Goal: Information Seeking & Learning: Compare options

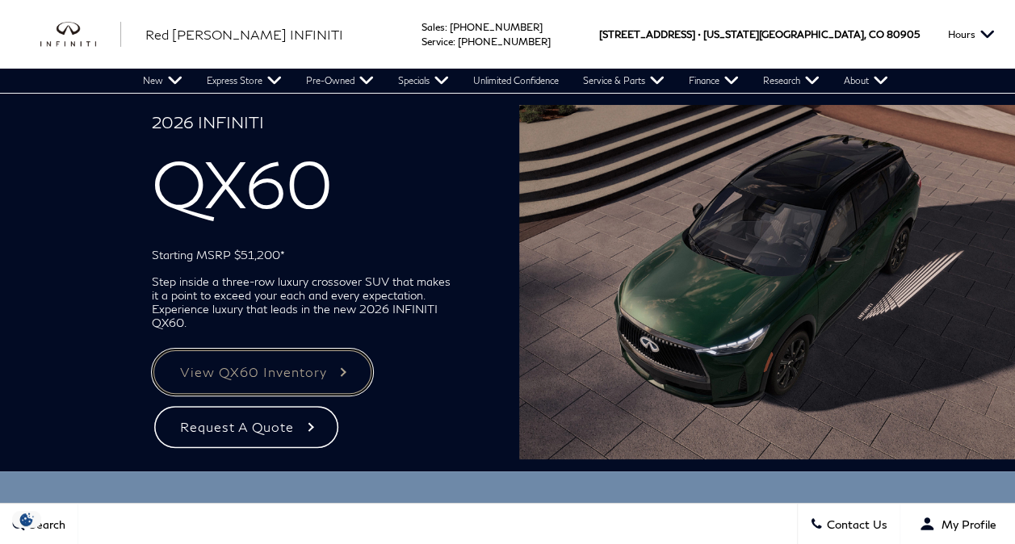
click at [232, 364] on link "View QX60 Inventory" at bounding box center [262, 372] width 221 height 47
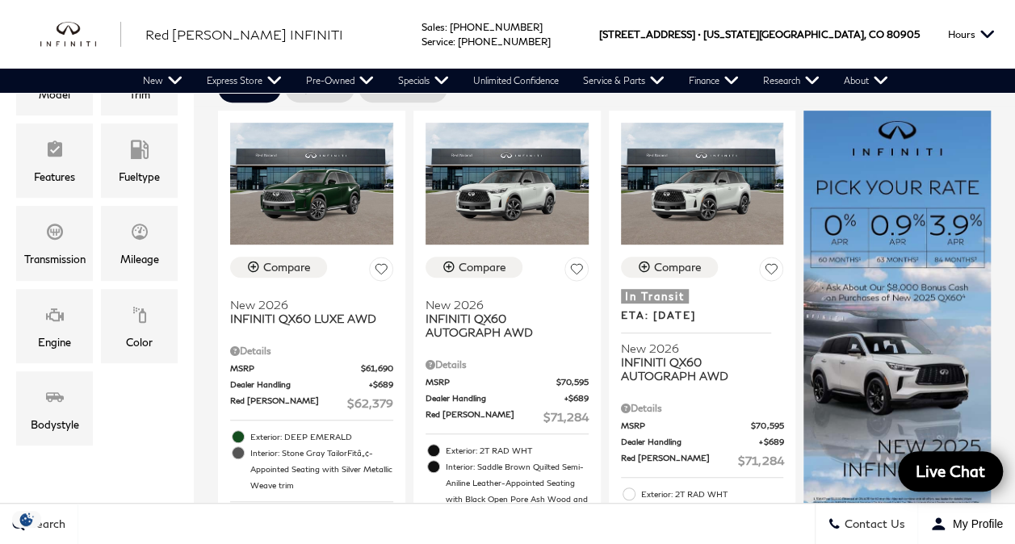
scroll to position [355, 0]
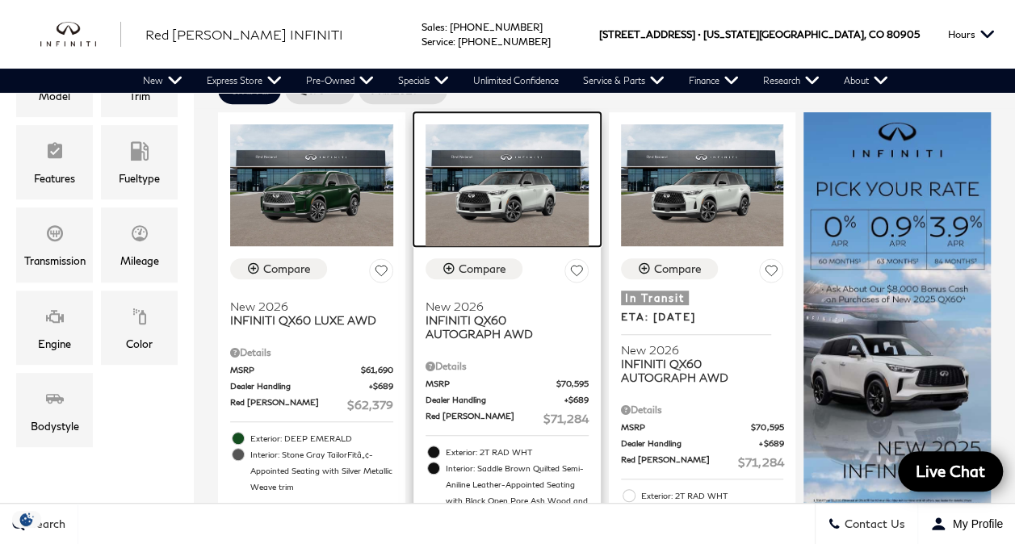
click at [497, 168] on img at bounding box center [506, 185] width 163 height 122
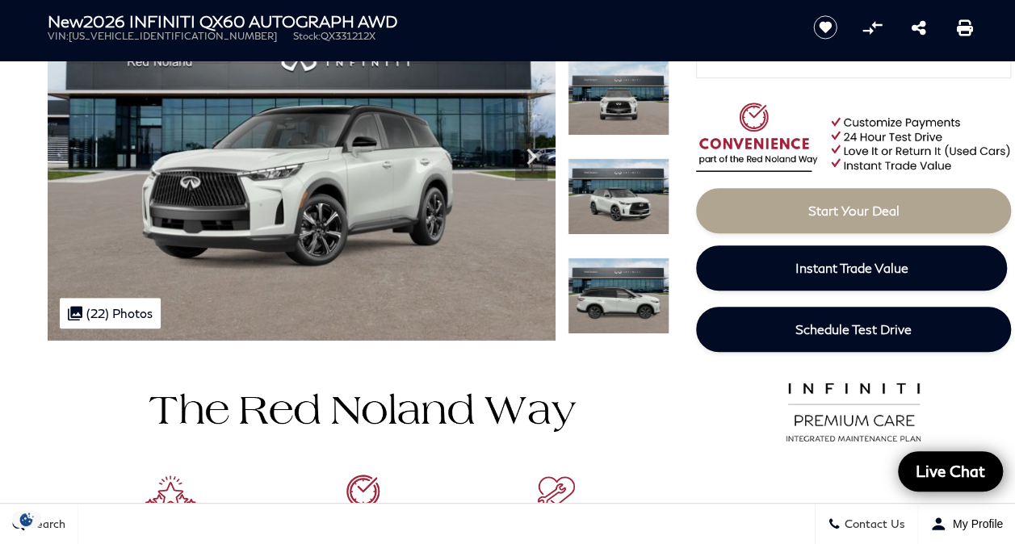
scroll to position [161, 0]
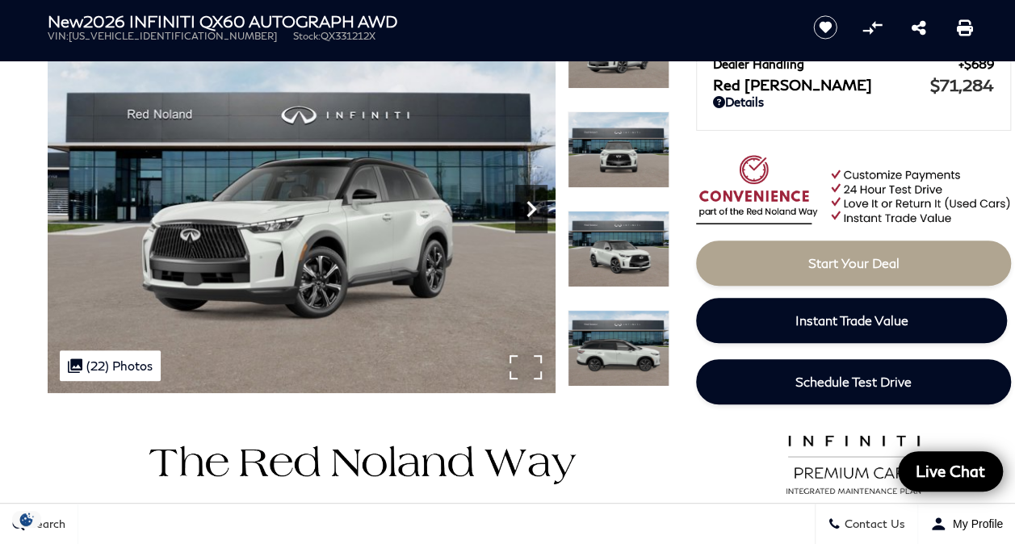
click at [525, 208] on icon "Next" at bounding box center [531, 209] width 32 height 32
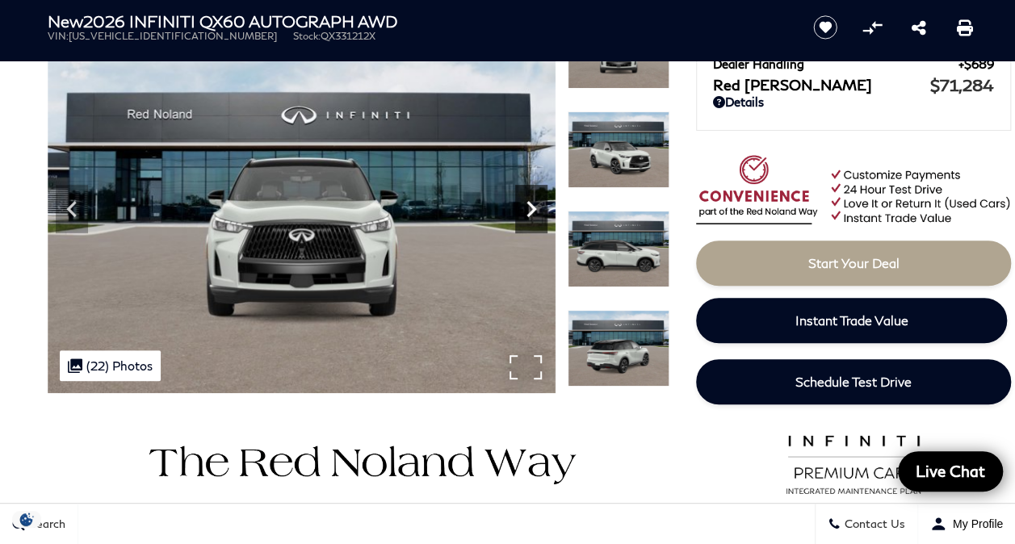
click at [525, 208] on icon "Next" at bounding box center [531, 209] width 32 height 32
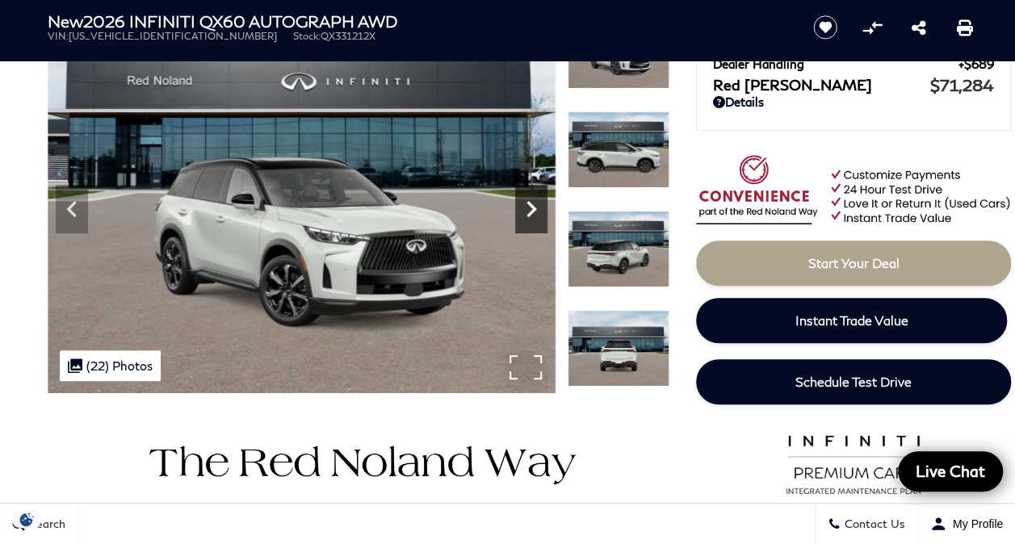
click at [525, 208] on icon "Next" at bounding box center [531, 209] width 32 height 32
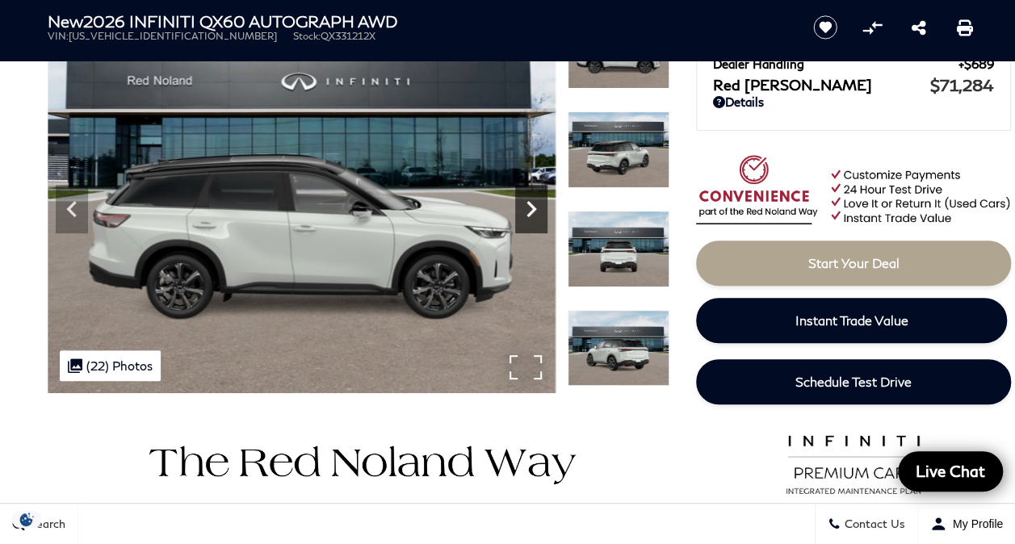
click at [525, 208] on icon "Next" at bounding box center [531, 209] width 32 height 32
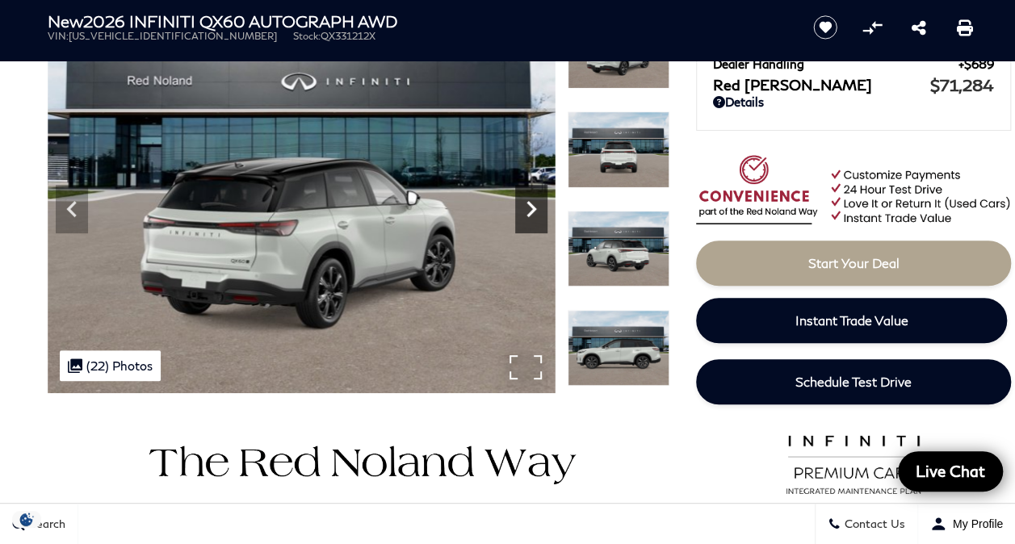
click at [525, 208] on icon "Next" at bounding box center [531, 209] width 32 height 32
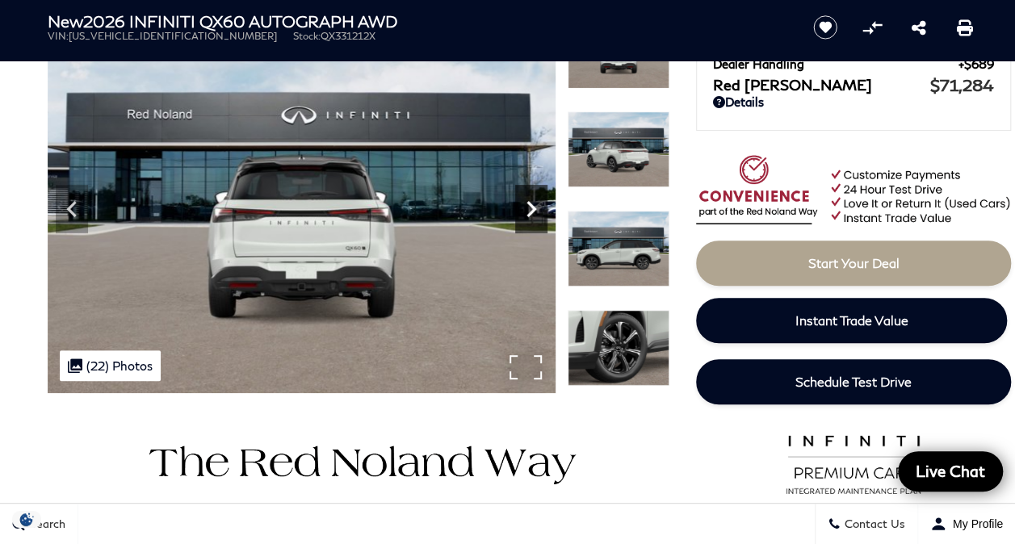
click at [525, 208] on icon "Next" at bounding box center [531, 209] width 32 height 32
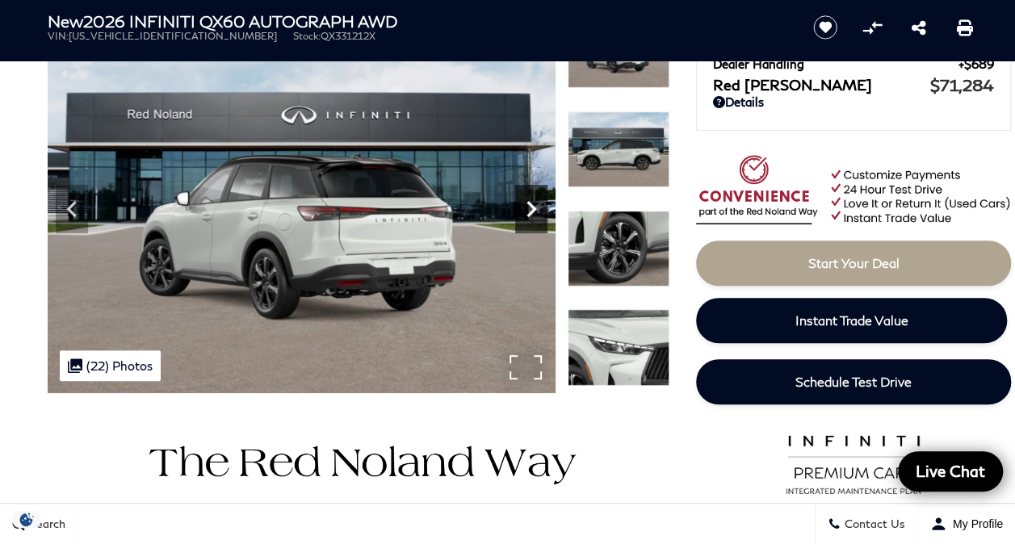
click at [525, 208] on icon "Next" at bounding box center [531, 209] width 32 height 32
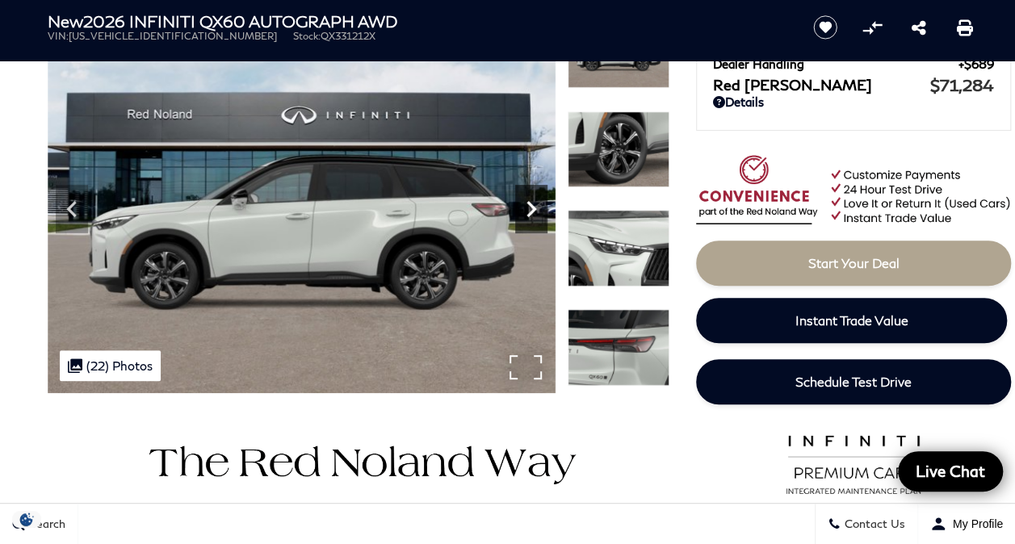
click at [525, 208] on icon "Next" at bounding box center [531, 209] width 32 height 32
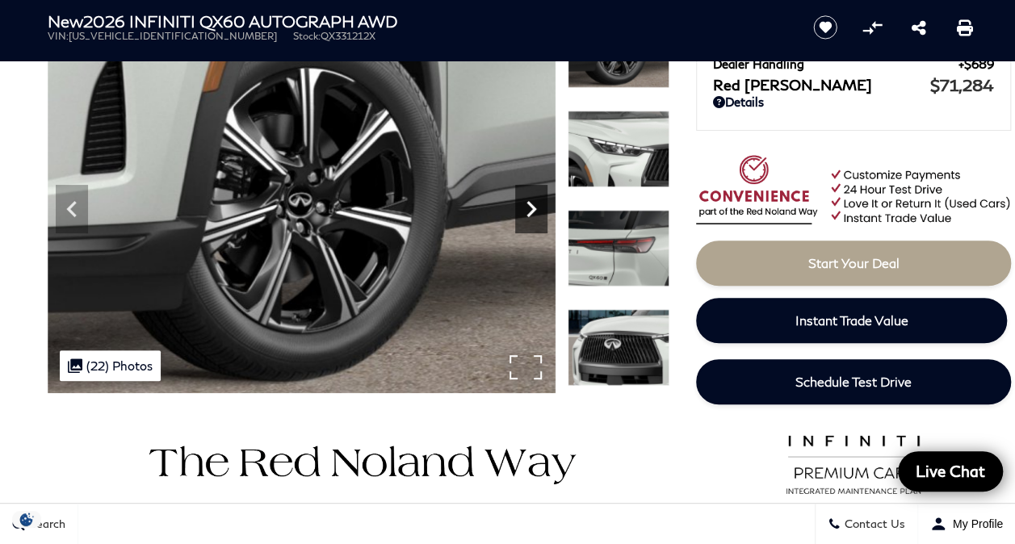
click at [525, 208] on icon "Next" at bounding box center [531, 209] width 32 height 32
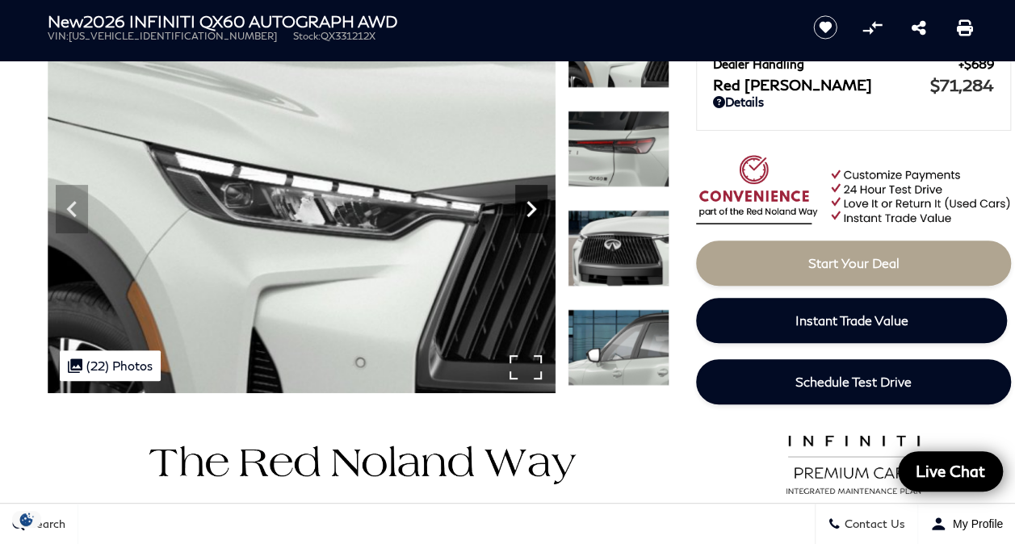
click at [525, 208] on icon "Next" at bounding box center [531, 209] width 32 height 32
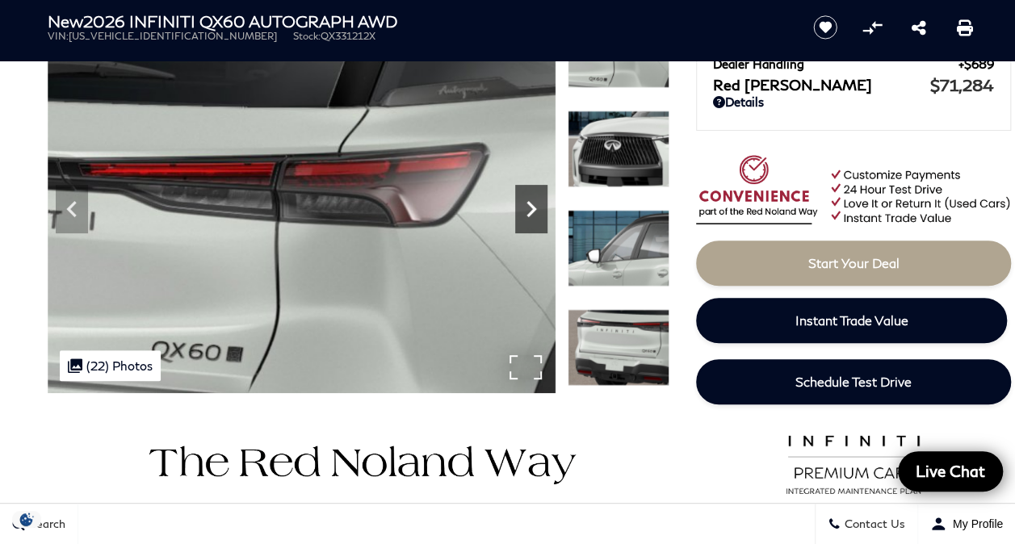
click at [525, 208] on icon "Next" at bounding box center [531, 209] width 32 height 32
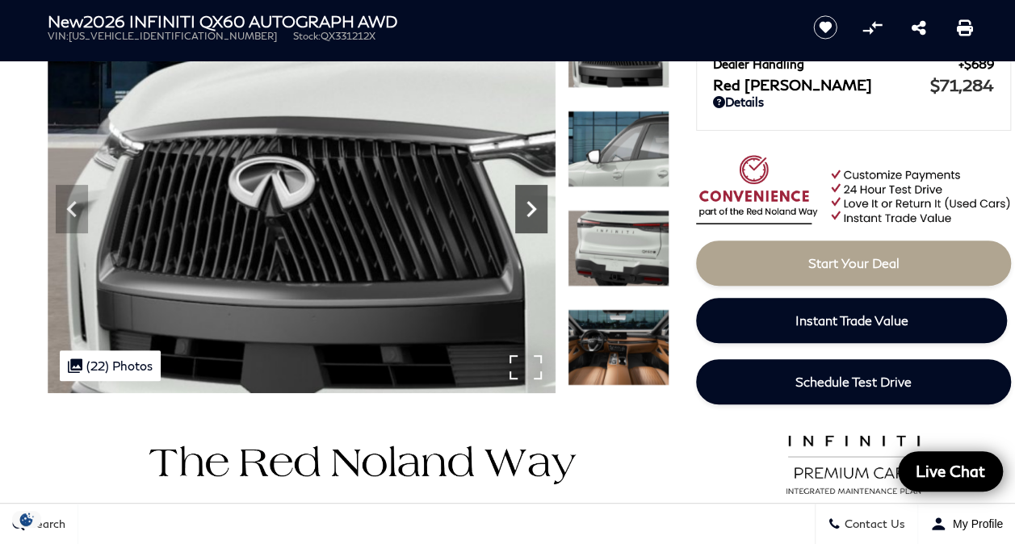
click at [525, 208] on icon "Next" at bounding box center [531, 209] width 32 height 32
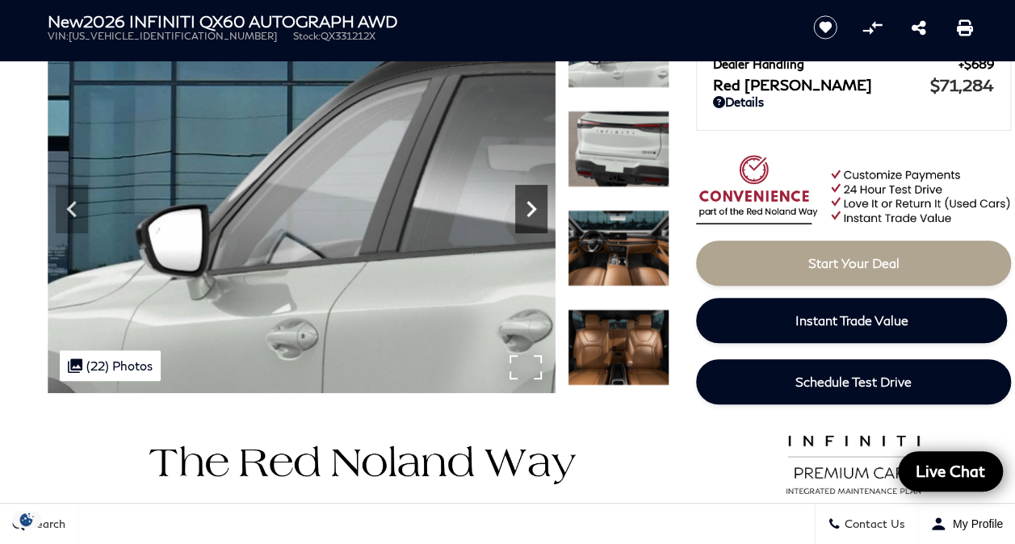
click at [525, 208] on icon "Next" at bounding box center [531, 209] width 32 height 32
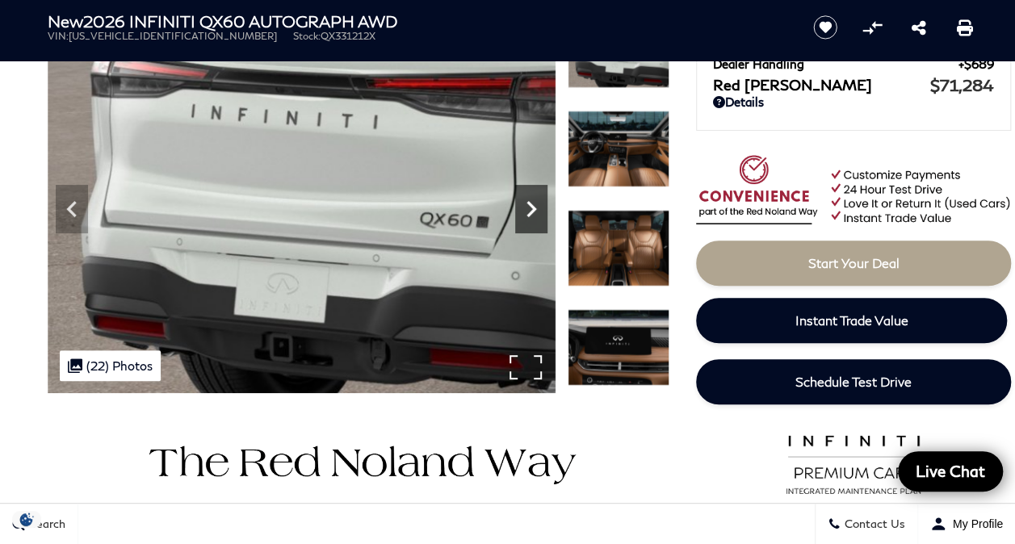
click at [525, 208] on icon "Next" at bounding box center [531, 209] width 32 height 32
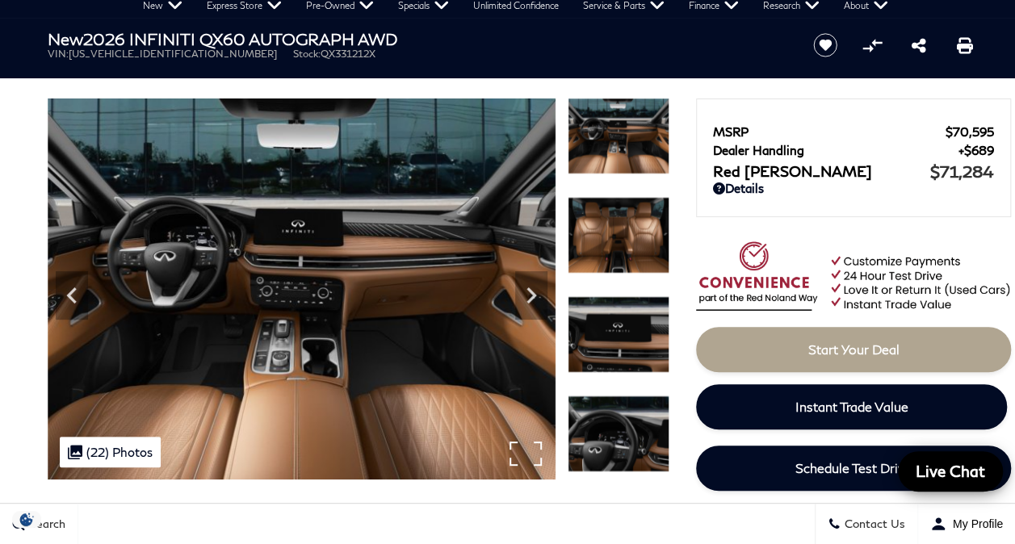
scroll to position [0, 0]
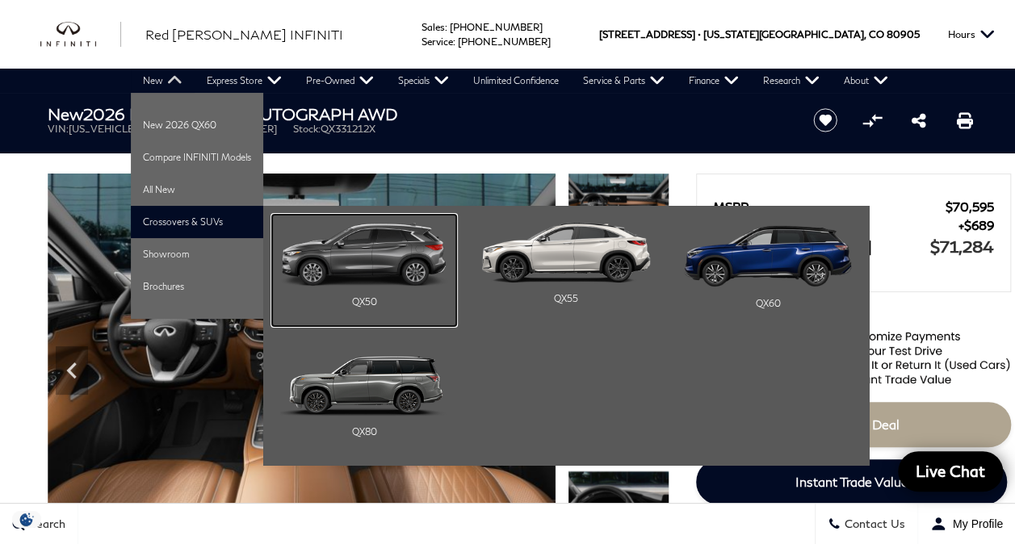
click at [374, 251] on img "Main Navigation" at bounding box center [364, 254] width 168 height 63
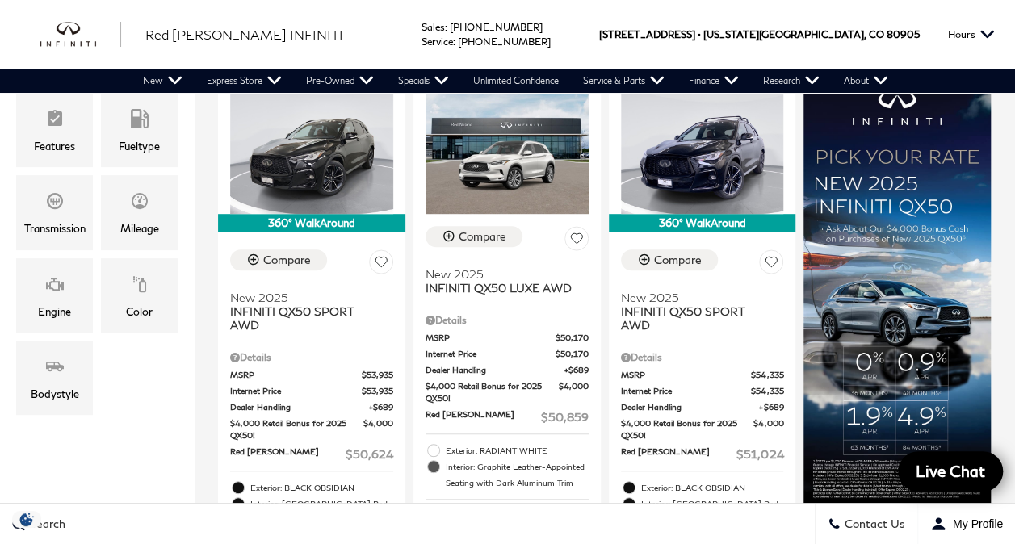
scroll to position [355, 0]
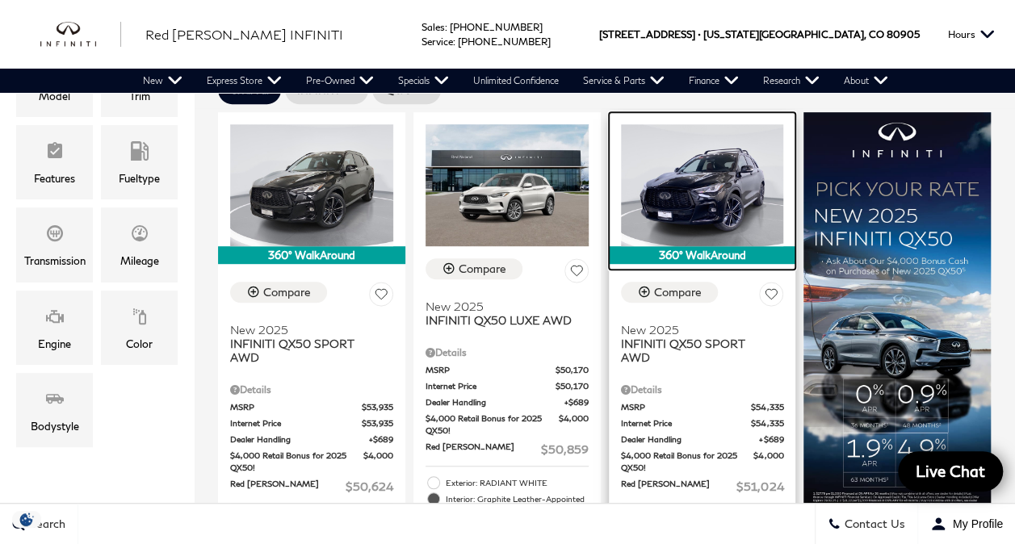
click at [690, 155] on img at bounding box center [702, 185] width 163 height 122
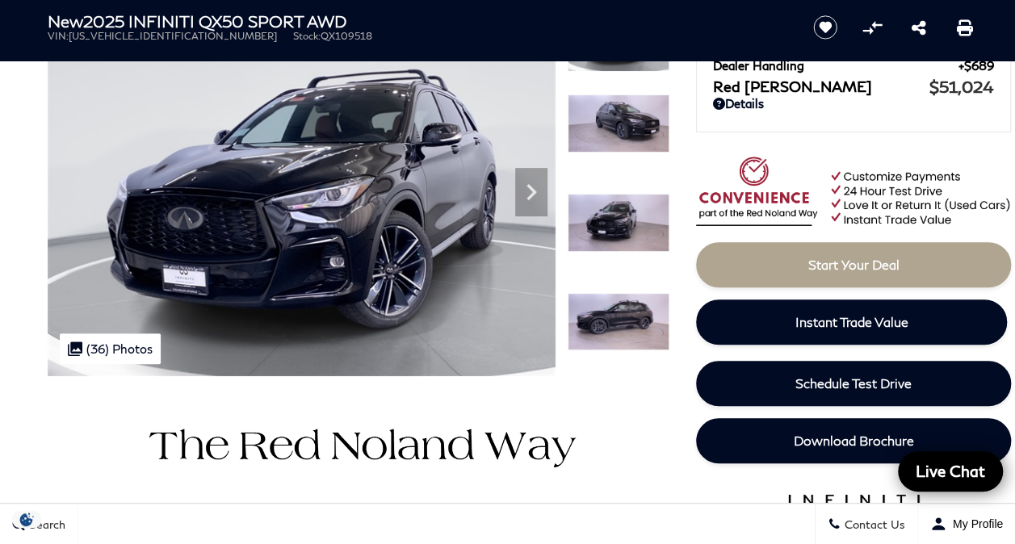
scroll to position [194, 0]
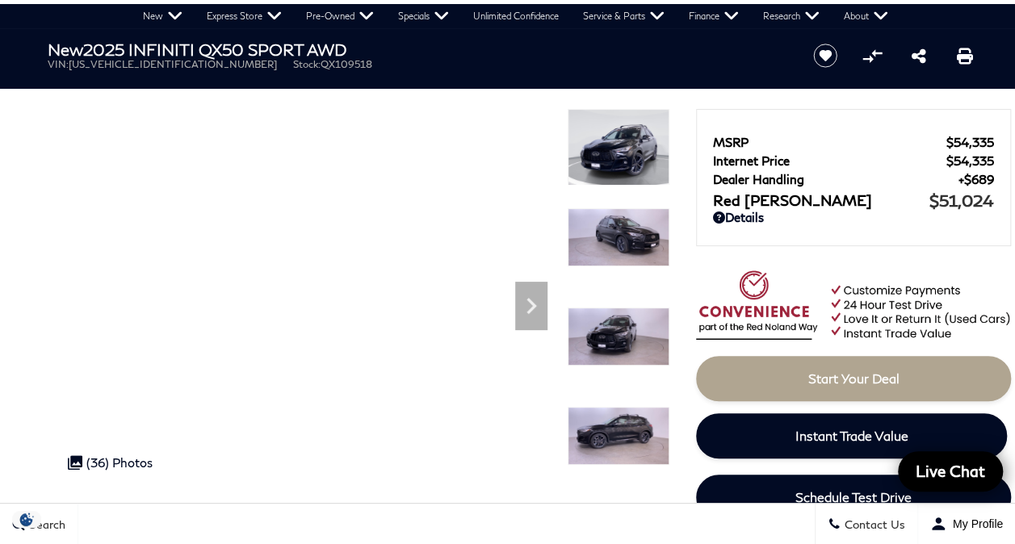
scroll to position [32, 0]
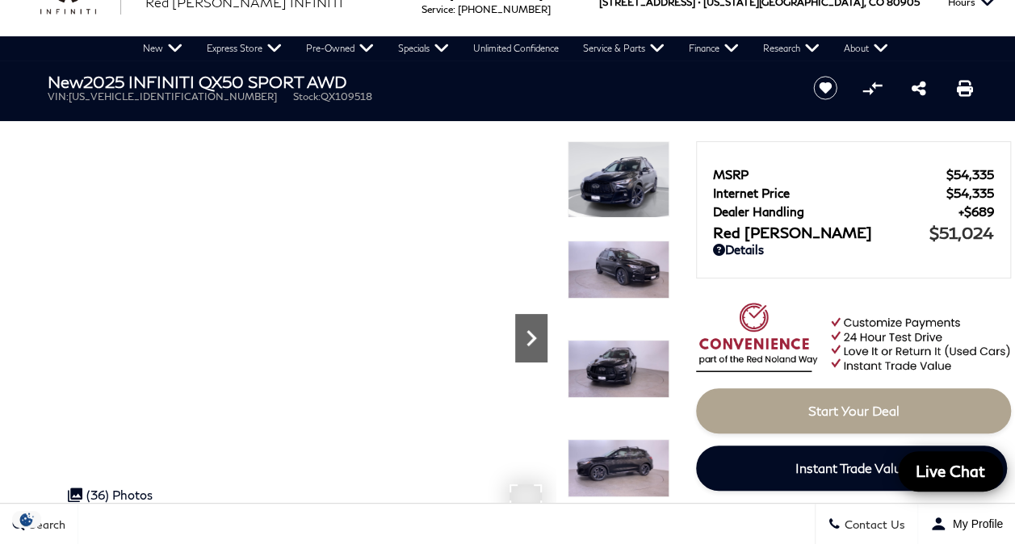
click at [526, 334] on icon "Next" at bounding box center [531, 338] width 32 height 32
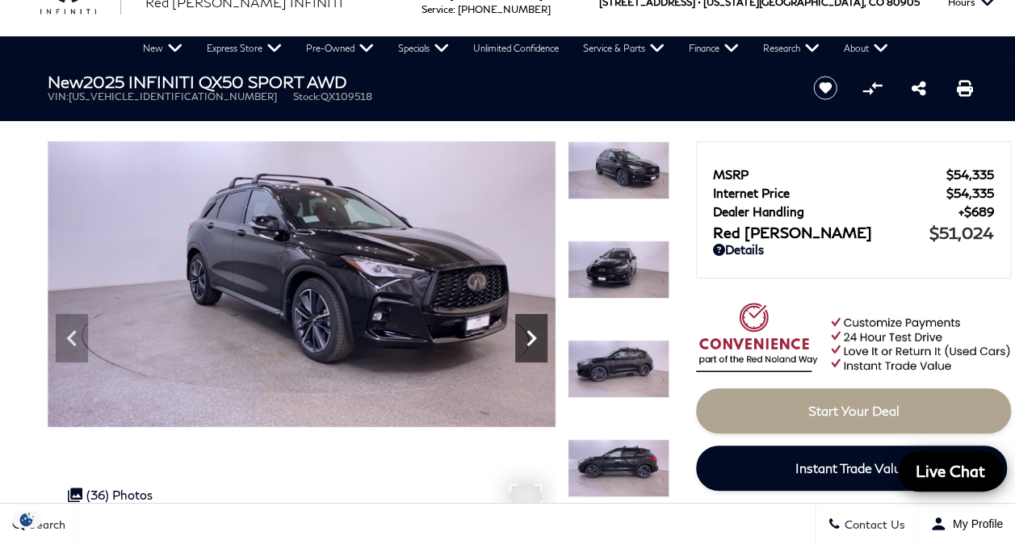
click at [526, 334] on icon "Next" at bounding box center [531, 338] width 32 height 32
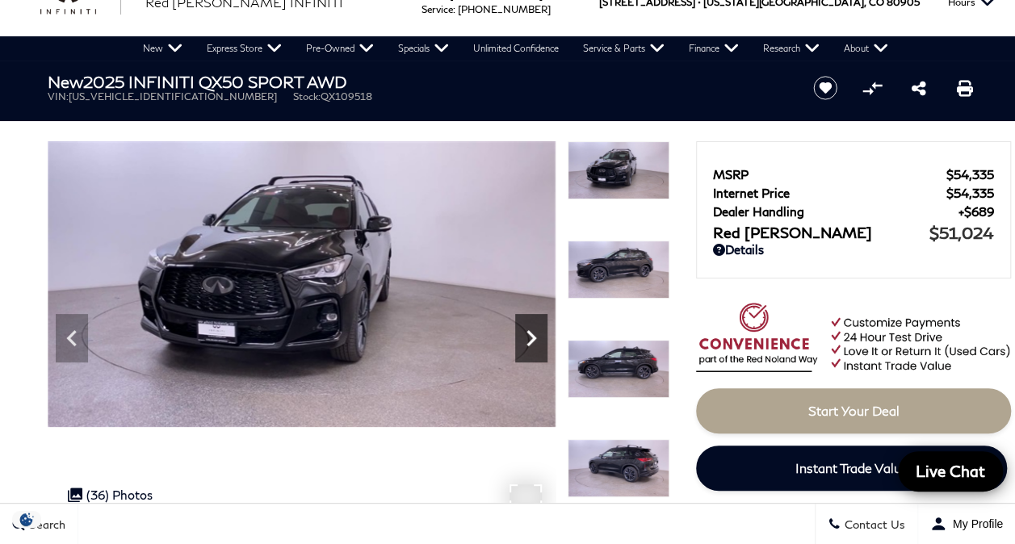
click at [526, 334] on icon "Next" at bounding box center [531, 338] width 32 height 32
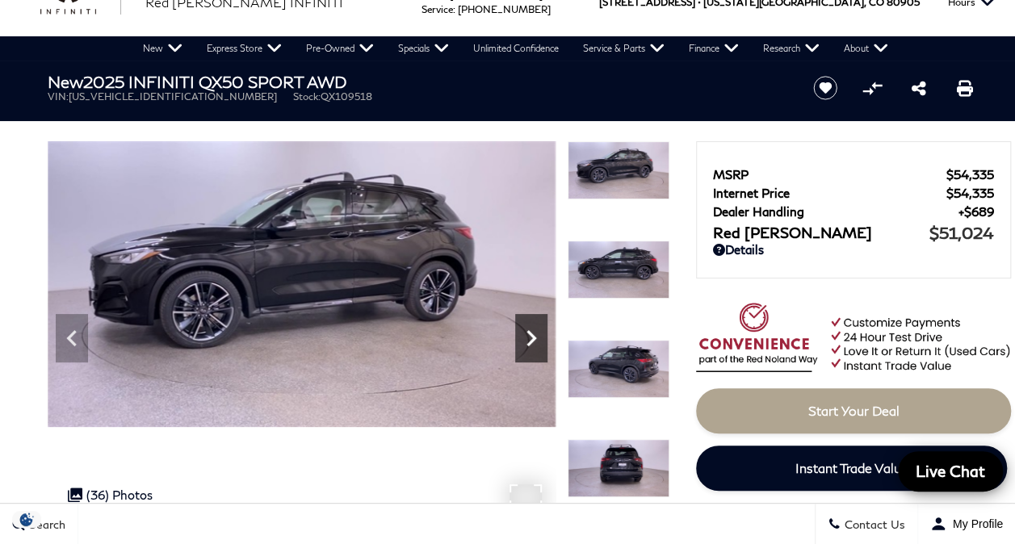
click at [526, 334] on icon "Next" at bounding box center [531, 338] width 32 height 32
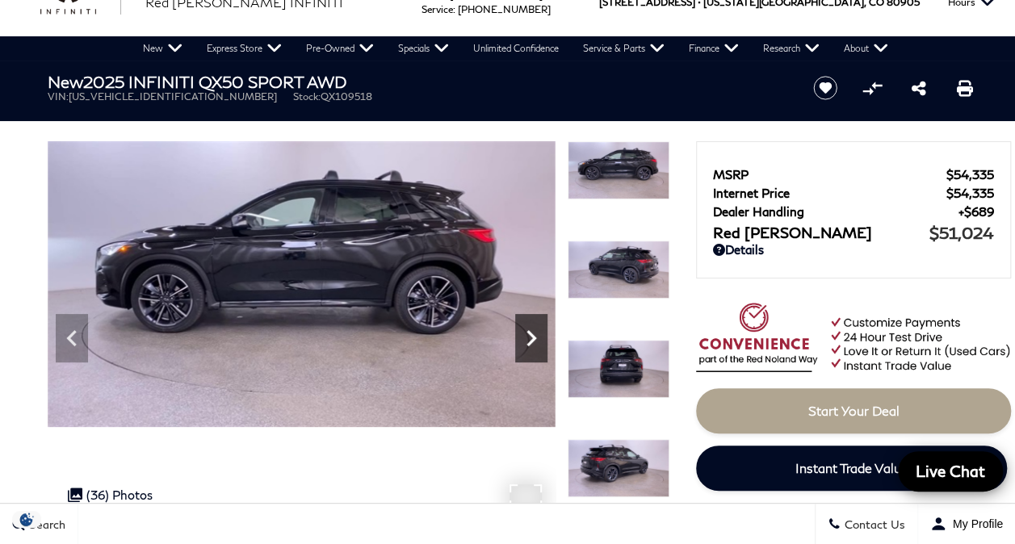
click at [526, 334] on icon "Next" at bounding box center [531, 338] width 32 height 32
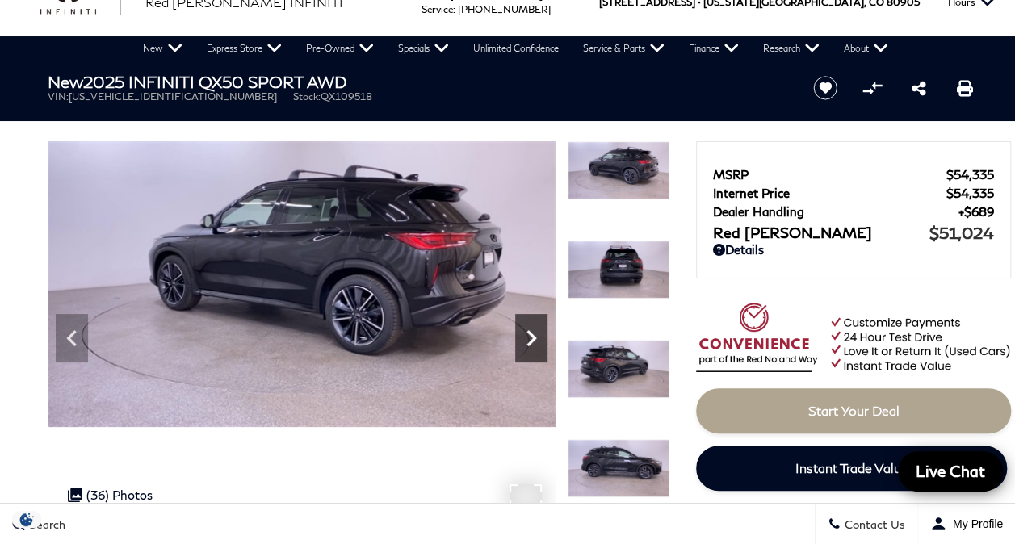
click at [526, 334] on icon "Next" at bounding box center [531, 338] width 32 height 32
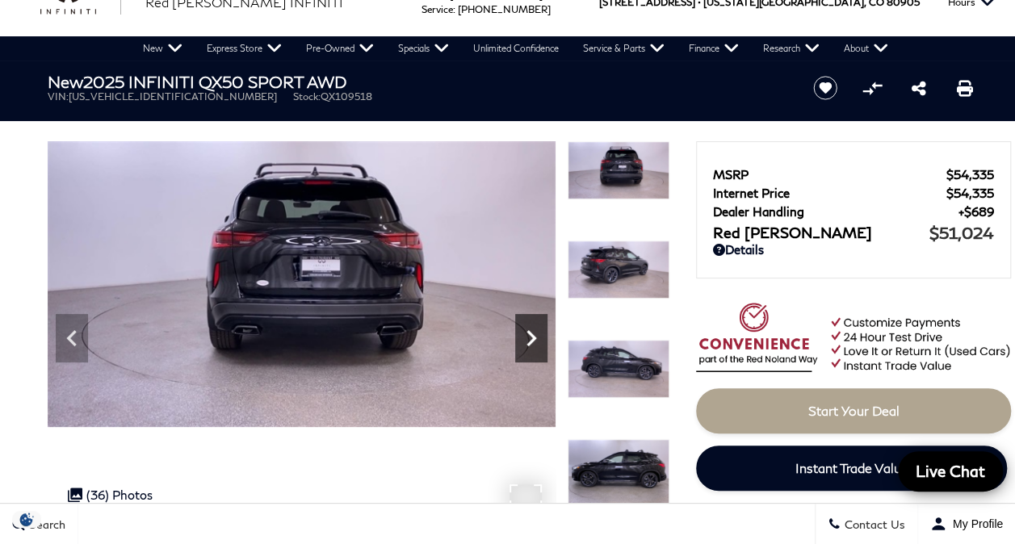
click at [526, 334] on icon "Next" at bounding box center [531, 338] width 32 height 32
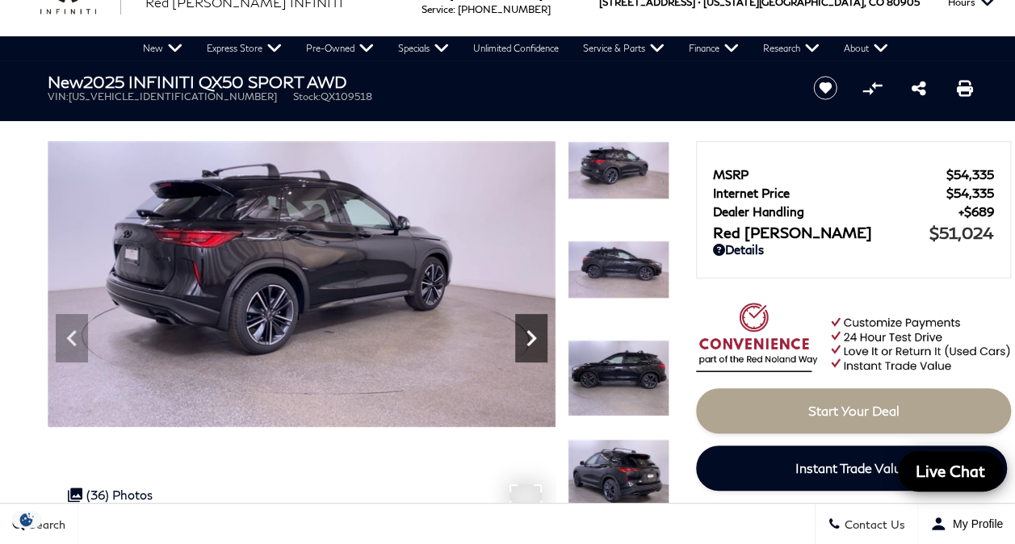
click at [526, 334] on icon "Next" at bounding box center [531, 338] width 32 height 32
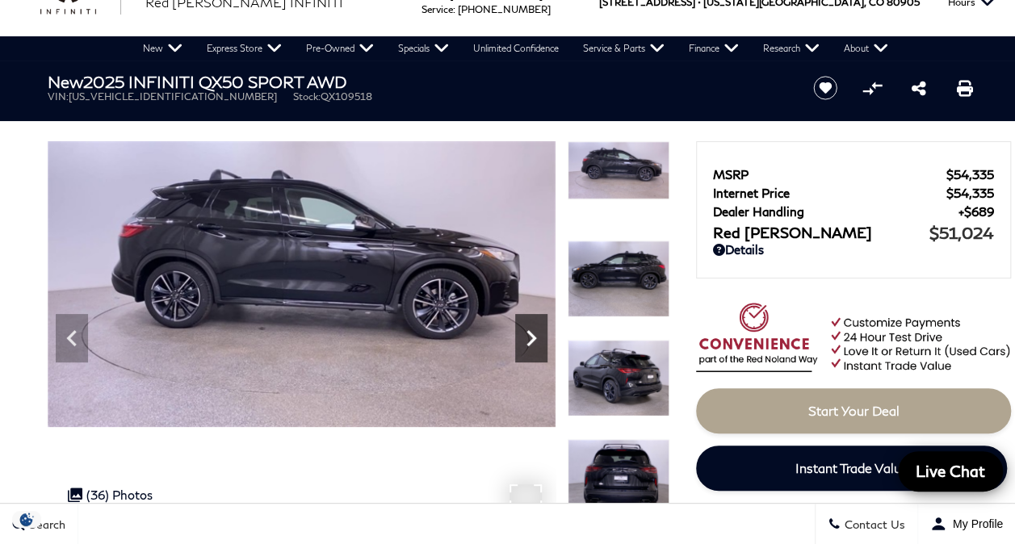
click at [526, 334] on icon "Next" at bounding box center [531, 338] width 32 height 32
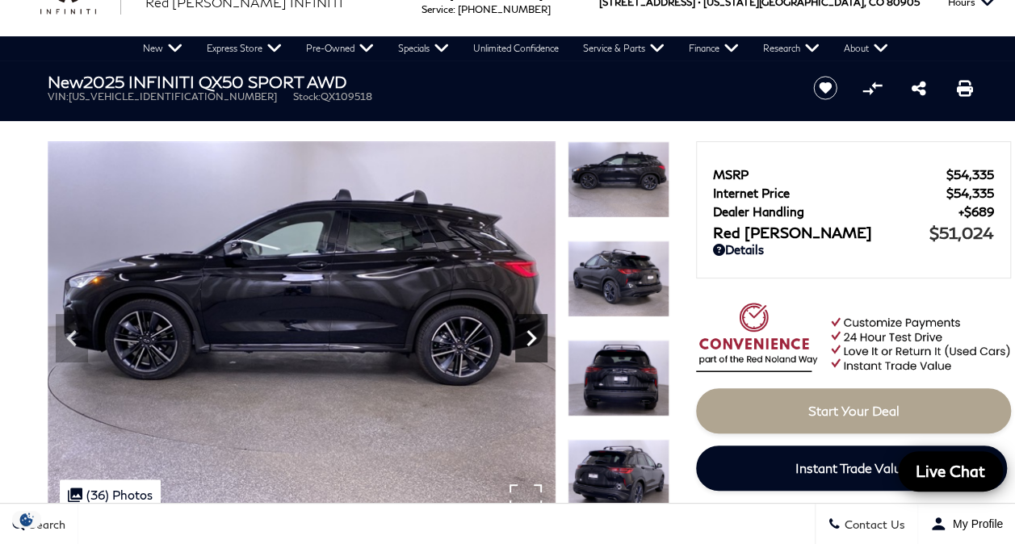
click at [526, 334] on icon "Next" at bounding box center [531, 338] width 32 height 32
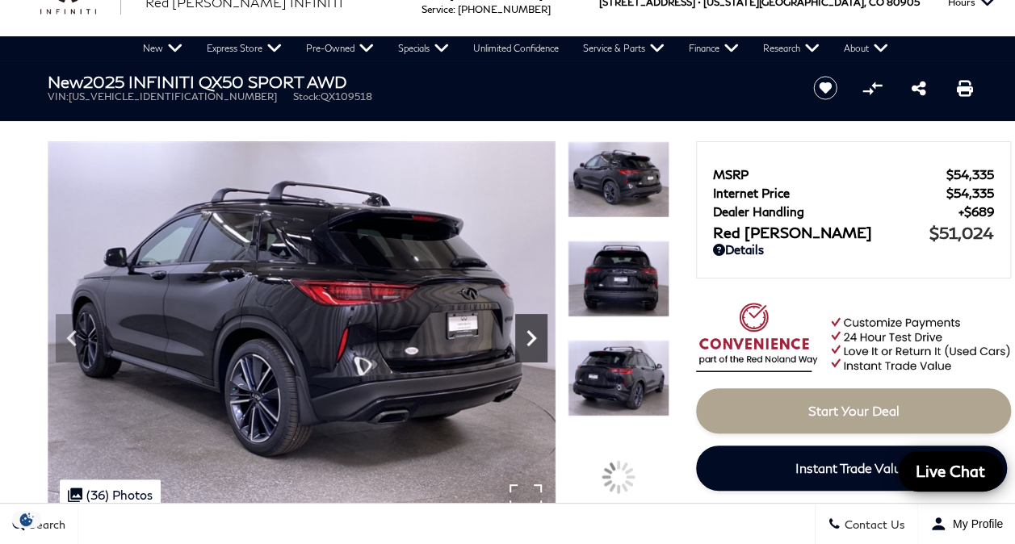
click at [526, 334] on icon "Next" at bounding box center [531, 338] width 32 height 32
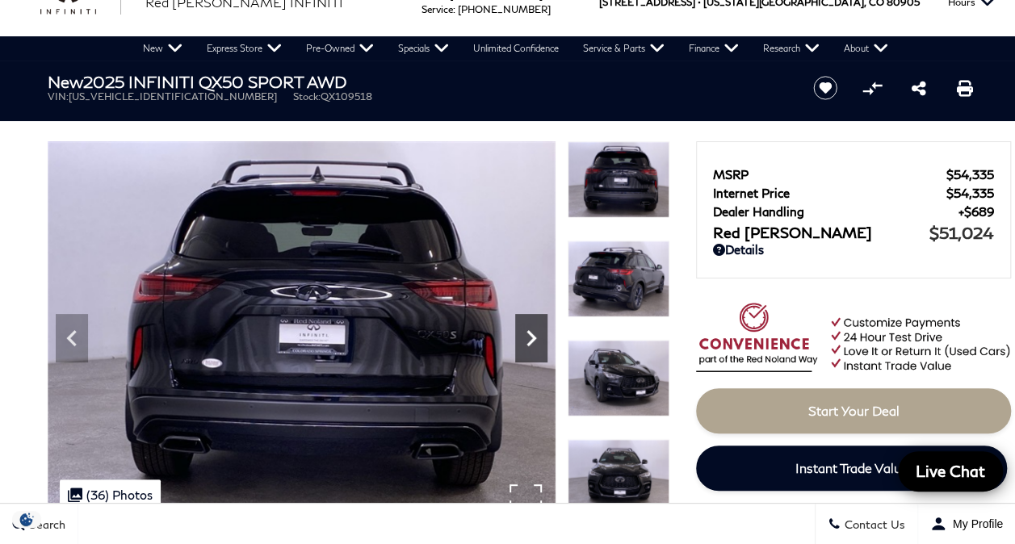
click at [526, 334] on icon "Next" at bounding box center [531, 338] width 32 height 32
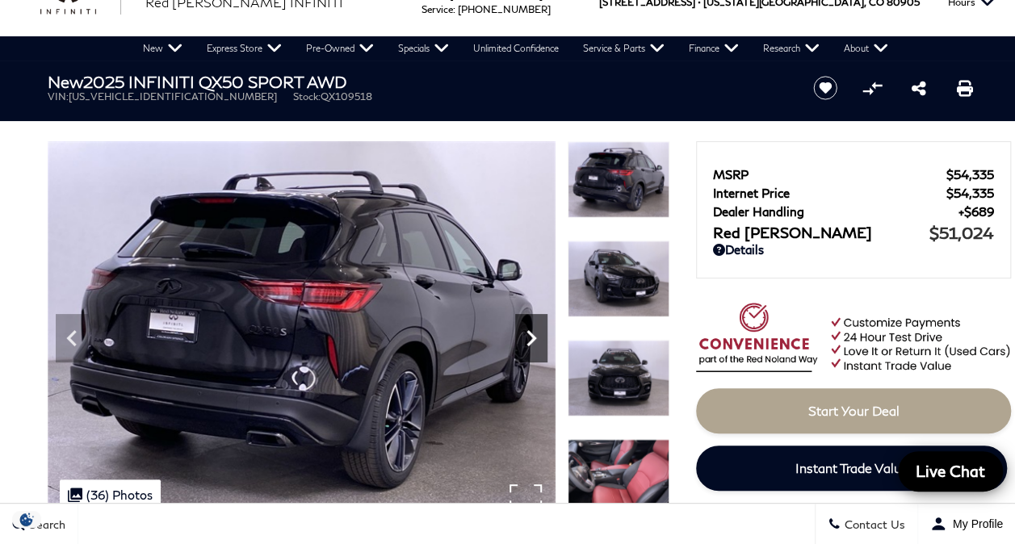
click at [526, 334] on icon "Next" at bounding box center [531, 338] width 32 height 32
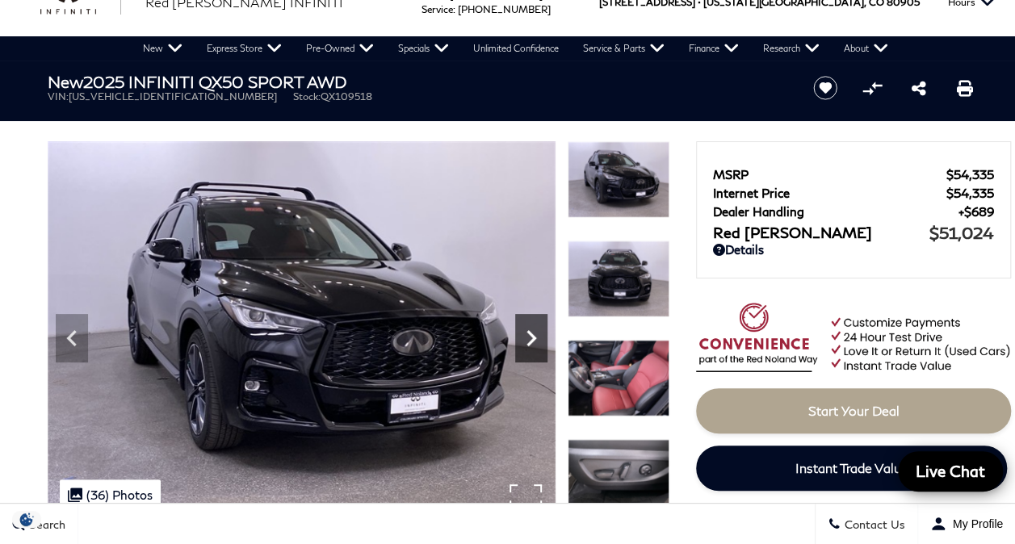
click at [526, 334] on icon "Next" at bounding box center [531, 338] width 32 height 32
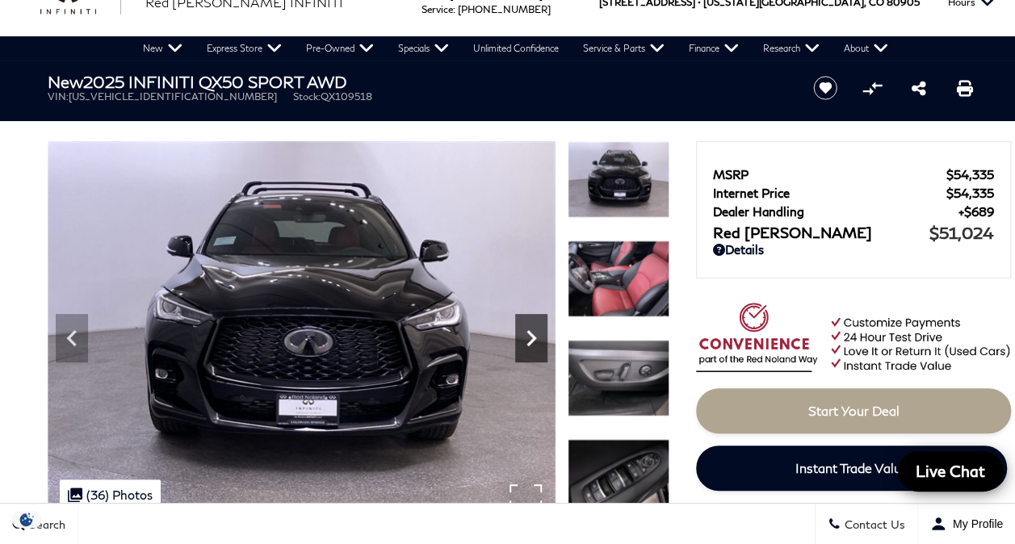
click at [526, 334] on icon "Next" at bounding box center [531, 338] width 32 height 32
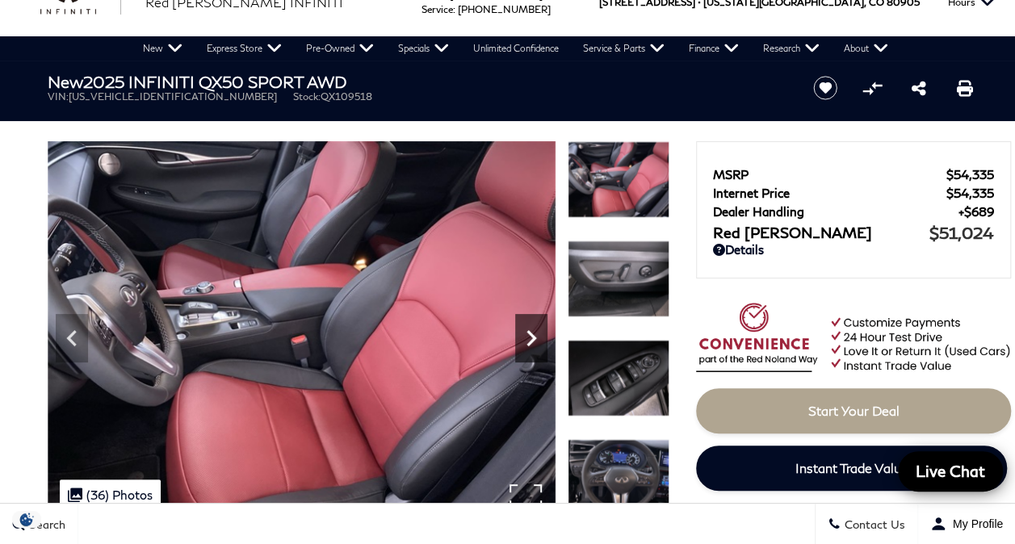
click at [526, 334] on icon "Next" at bounding box center [531, 338] width 32 height 32
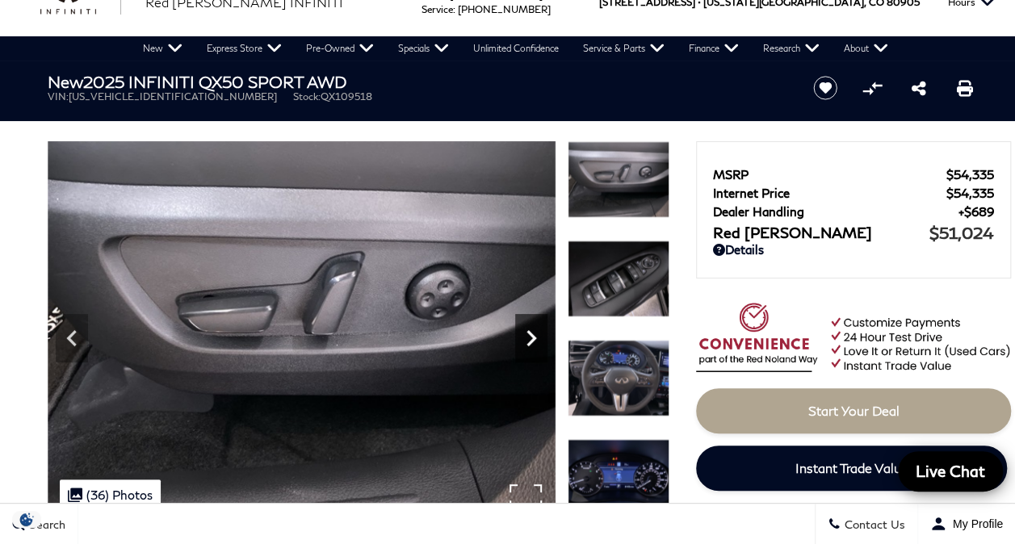
click at [526, 334] on icon "Next" at bounding box center [531, 338] width 32 height 32
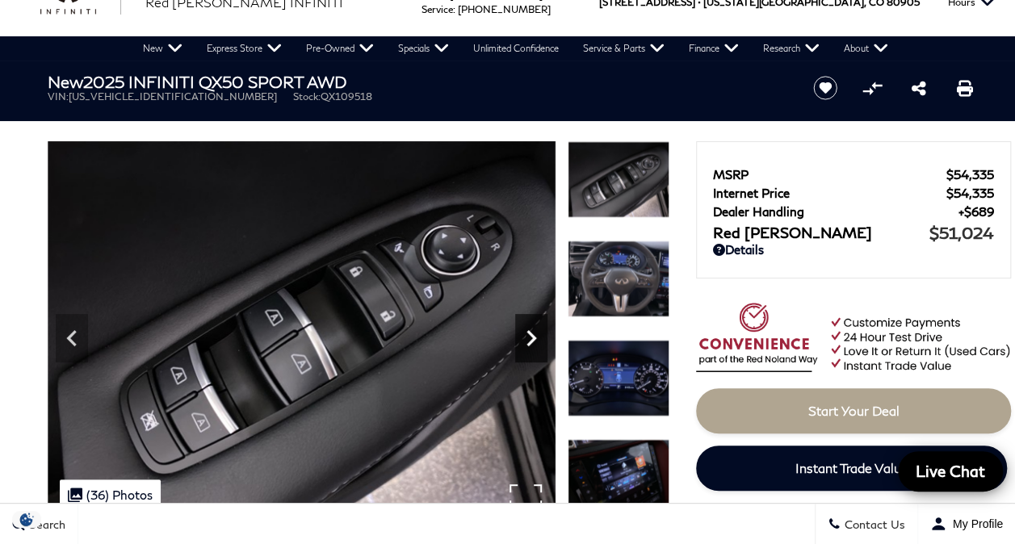
click at [526, 334] on icon "Next" at bounding box center [531, 338] width 32 height 32
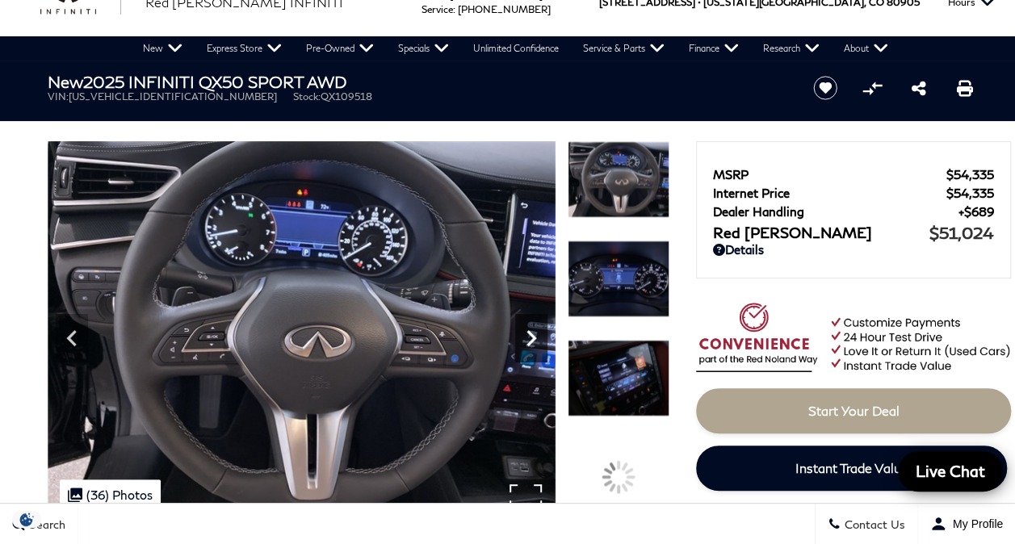
click at [526, 334] on icon "Next" at bounding box center [531, 338] width 32 height 32
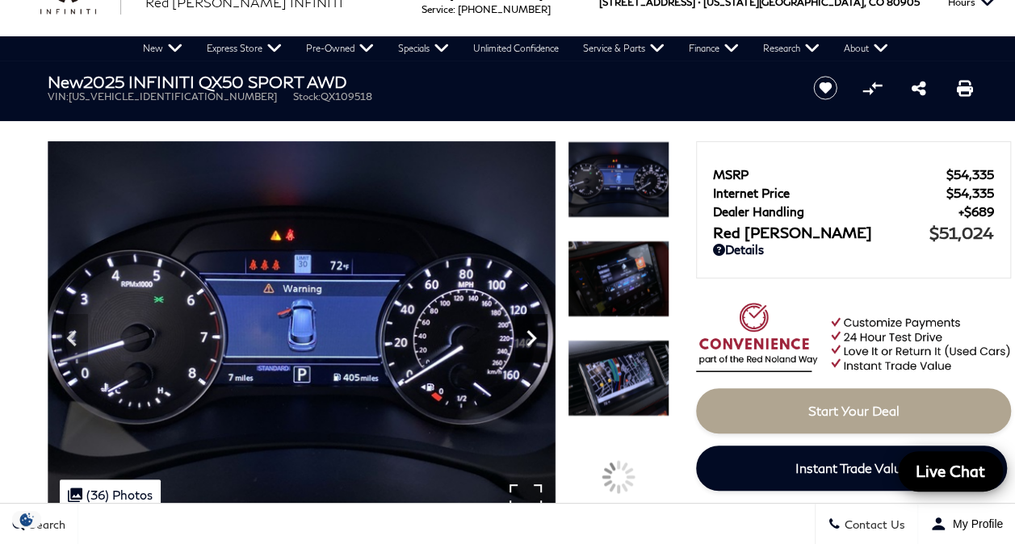
click at [526, 334] on icon "Next" at bounding box center [531, 338] width 32 height 32
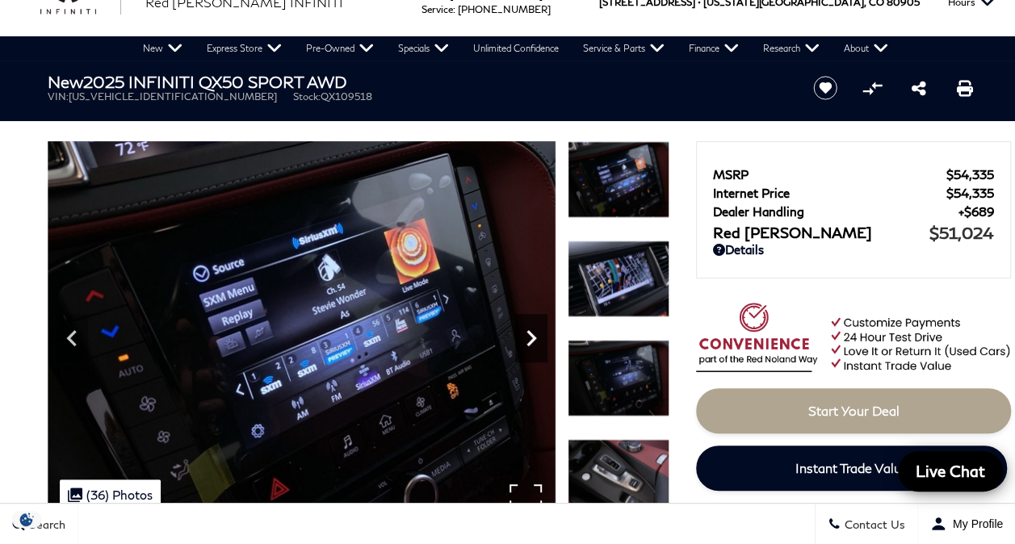
click at [526, 334] on icon "Next" at bounding box center [531, 338] width 32 height 32
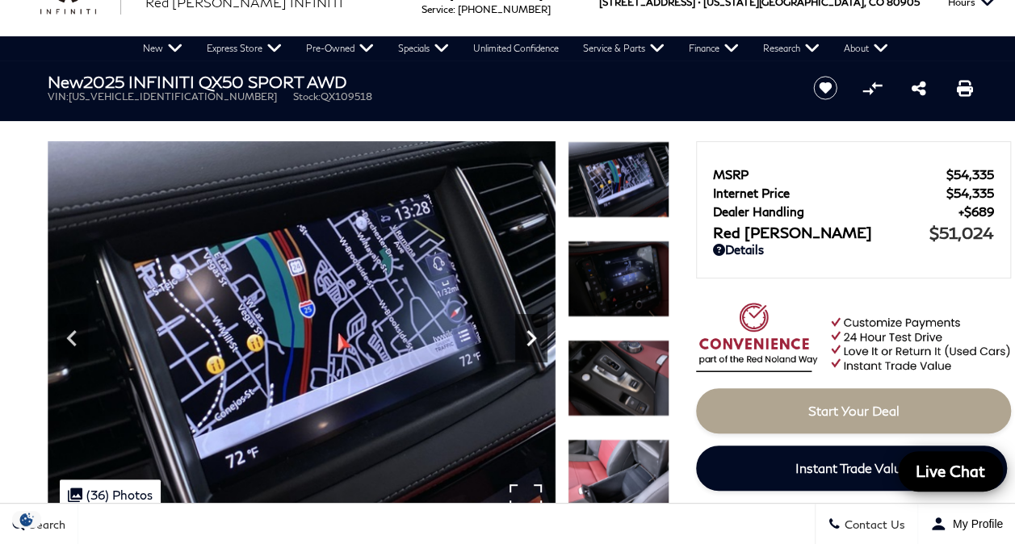
click at [526, 334] on icon "Next" at bounding box center [531, 338] width 32 height 32
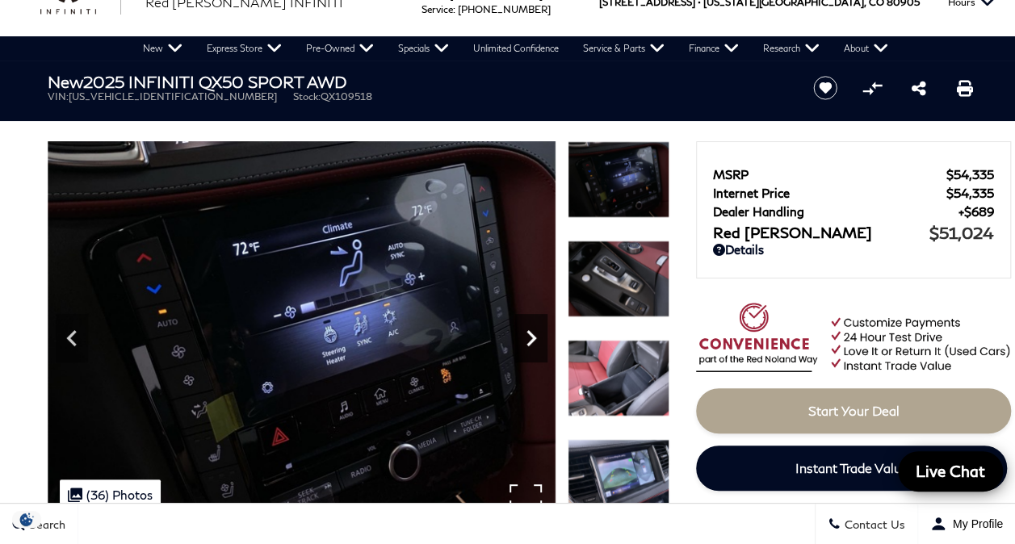
click at [526, 334] on icon "Next" at bounding box center [531, 338] width 32 height 32
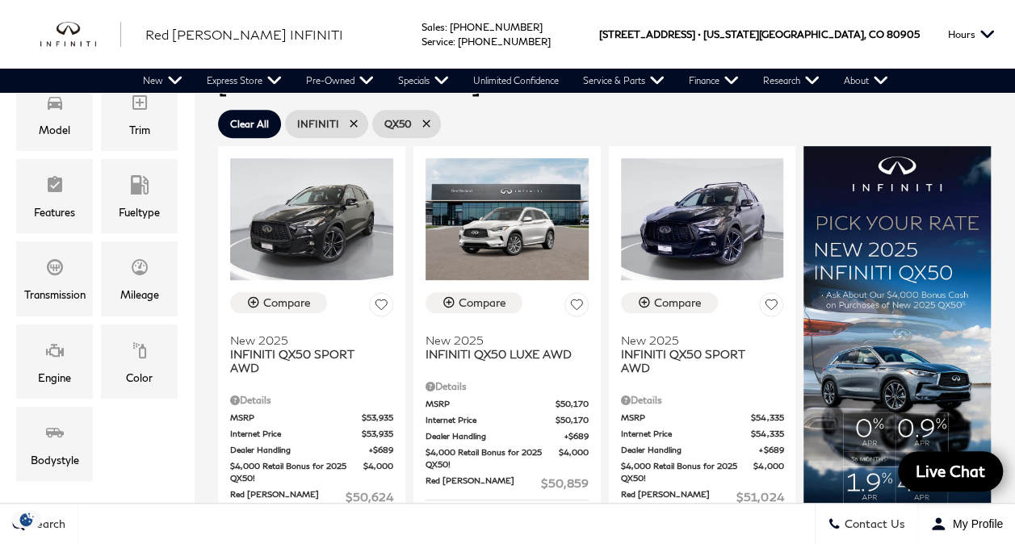
scroll to position [323, 0]
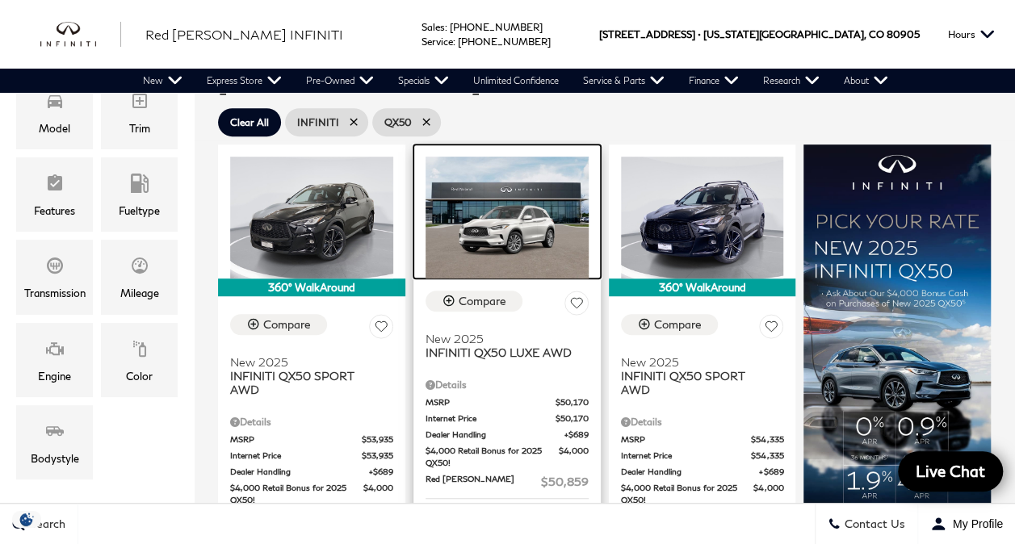
click at [512, 192] on img at bounding box center [506, 218] width 163 height 122
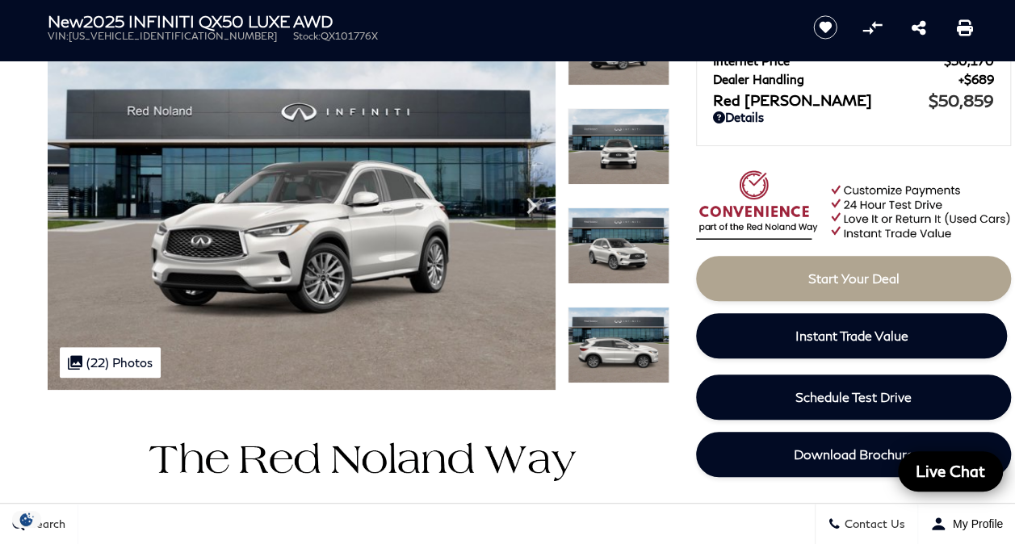
scroll to position [161, 0]
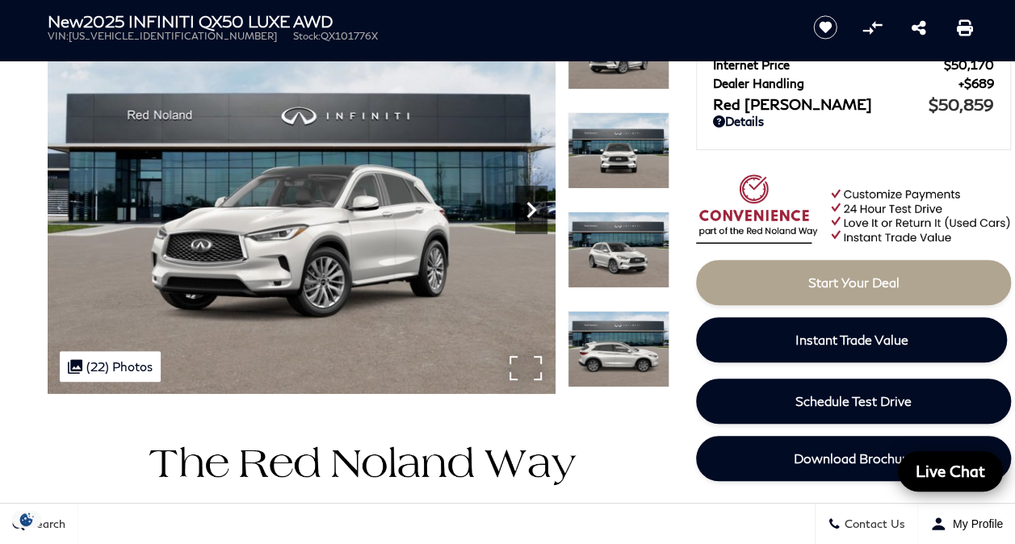
click at [536, 205] on icon "Next" at bounding box center [531, 210] width 32 height 32
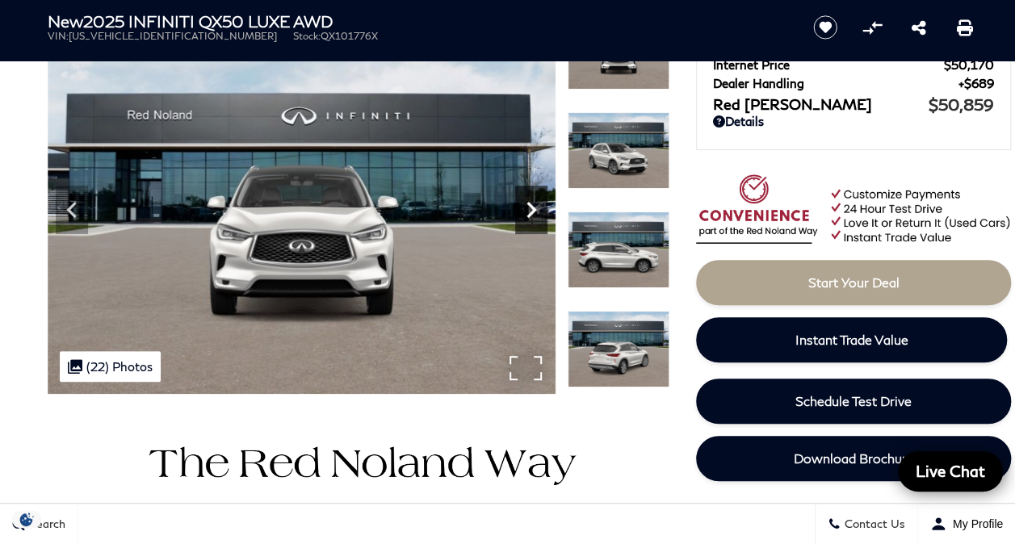
click at [536, 205] on icon "Next" at bounding box center [531, 210] width 32 height 32
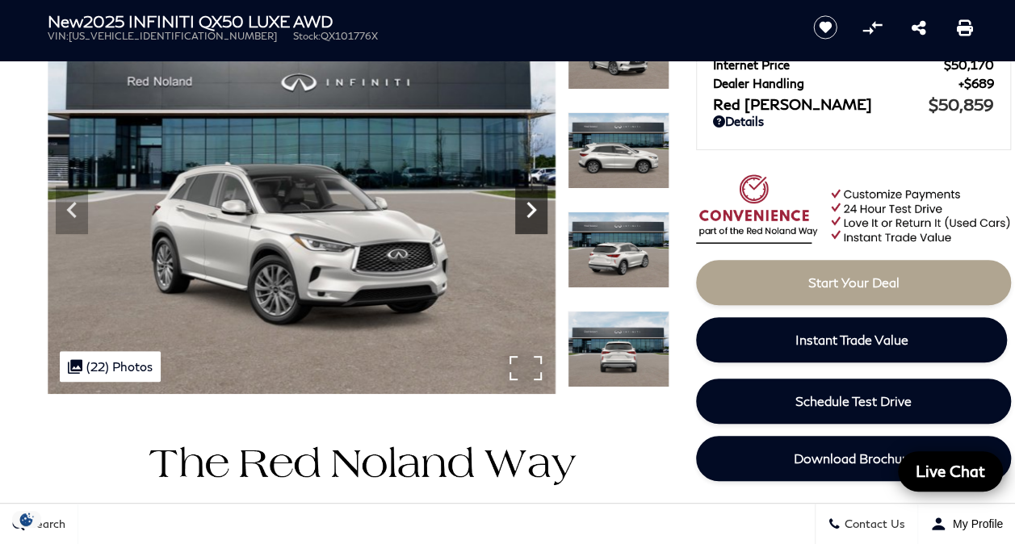
click at [536, 205] on icon "Next" at bounding box center [531, 210] width 32 height 32
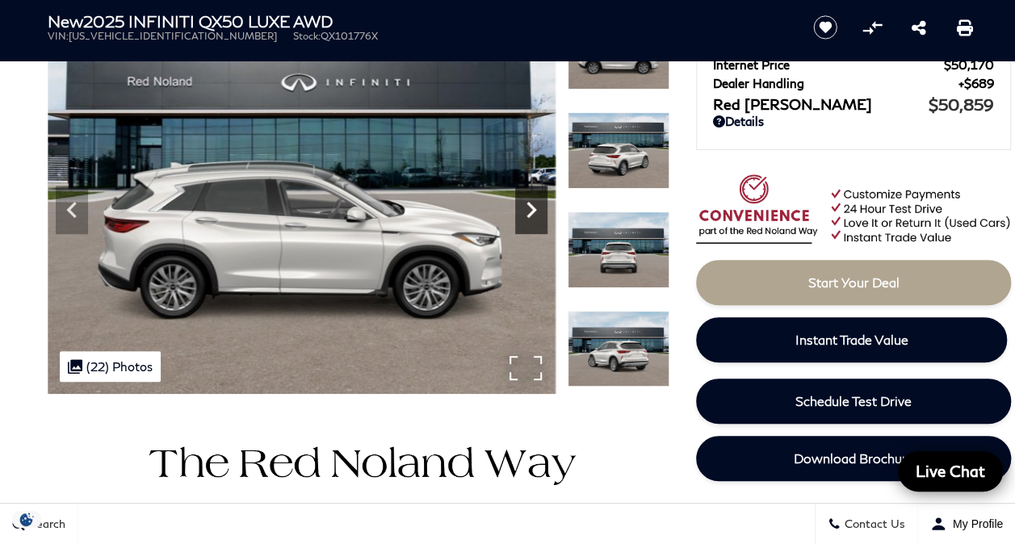
click at [536, 205] on icon "Next" at bounding box center [531, 210] width 32 height 32
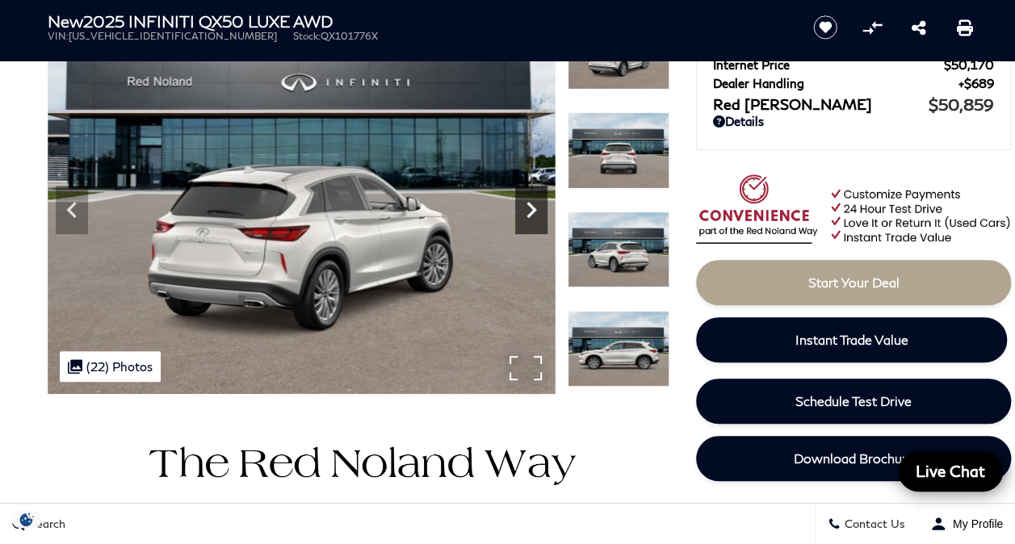
click at [536, 205] on icon "Next" at bounding box center [531, 210] width 32 height 32
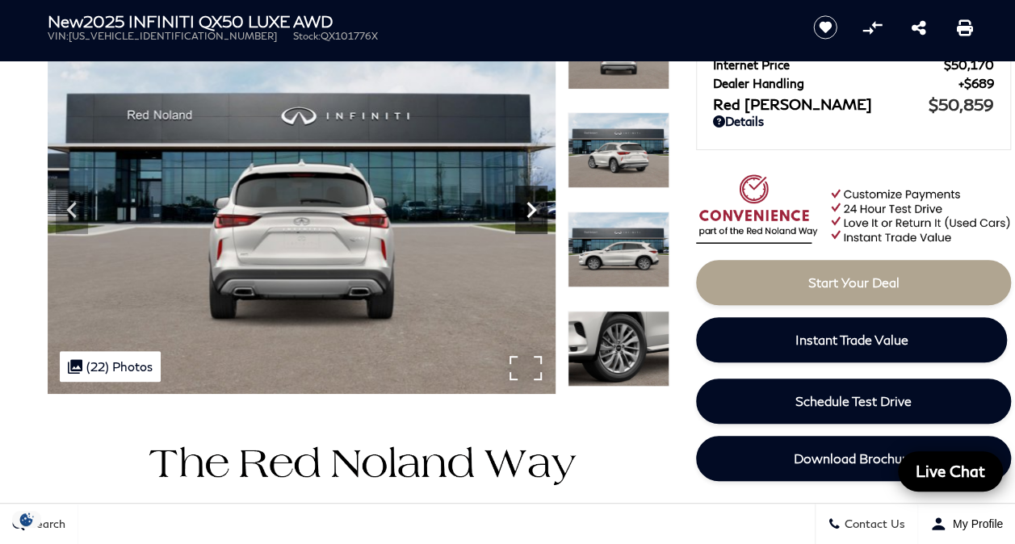
click at [536, 205] on icon "Next" at bounding box center [531, 210] width 32 height 32
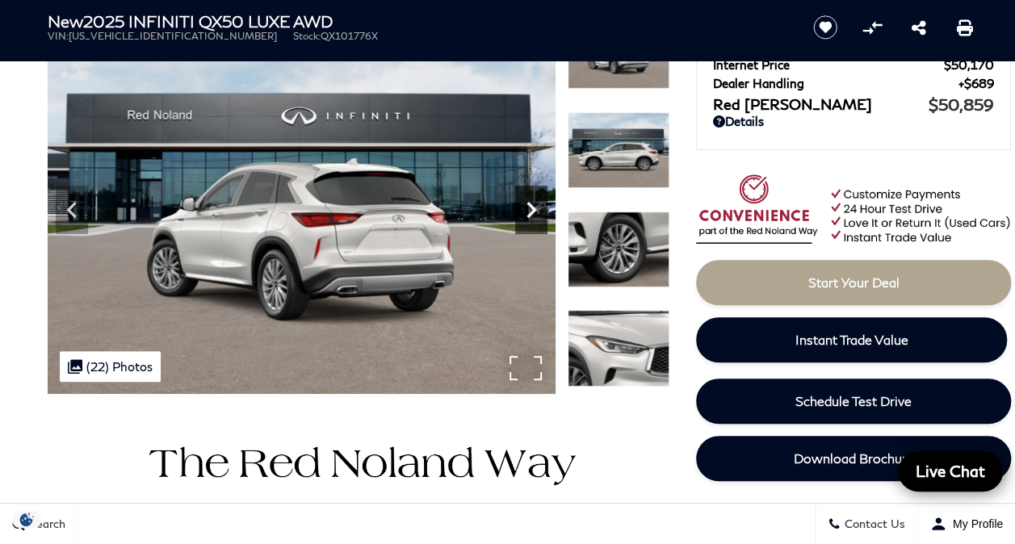
click at [531, 204] on icon "Next" at bounding box center [531, 210] width 32 height 32
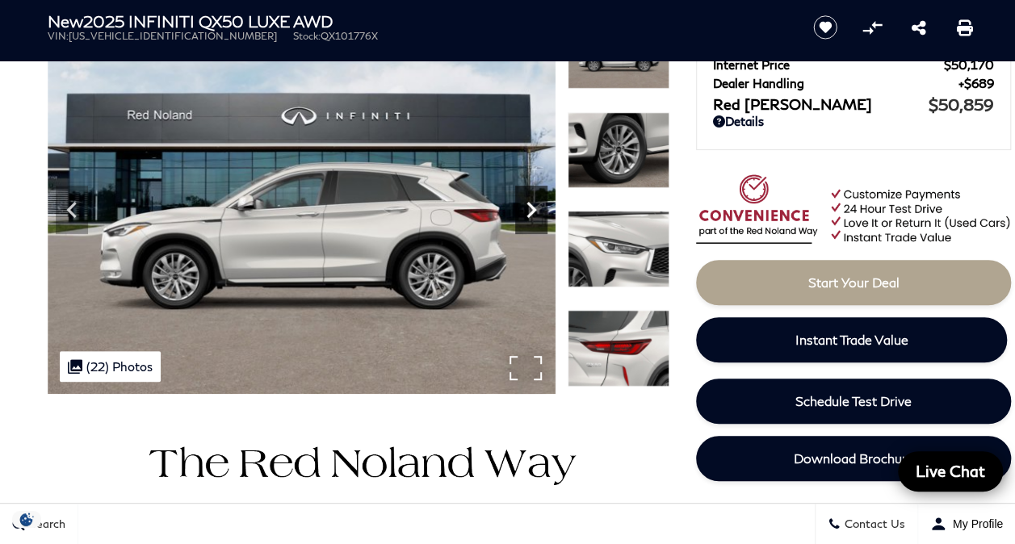
click at [531, 204] on icon "Next" at bounding box center [531, 210] width 32 height 32
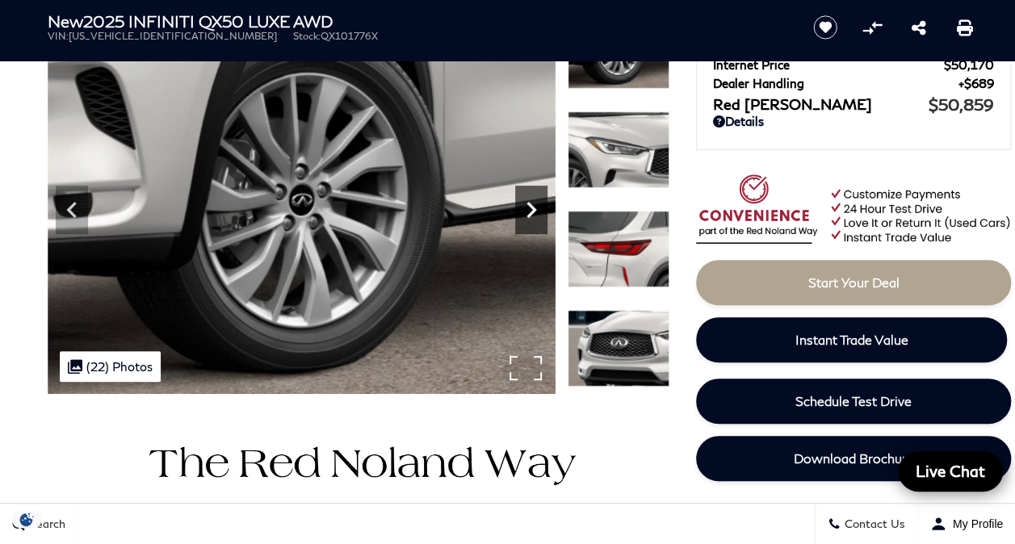
click at [531, 204] on icon "Next" at bounding box center [531, 210] width 32 height 32
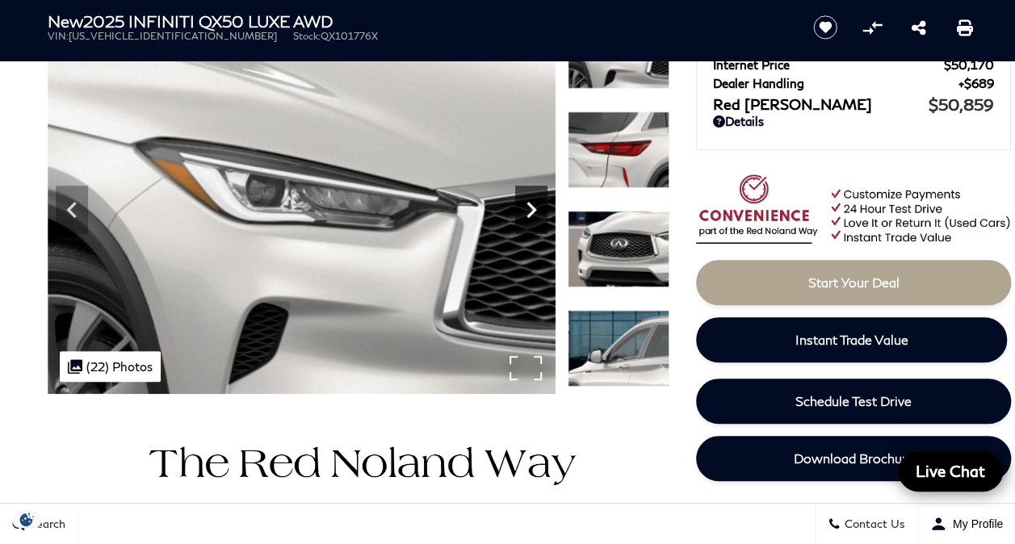
click at [531, 204] on icon "Next" at bounding box center [531, 210] width 32 height 32
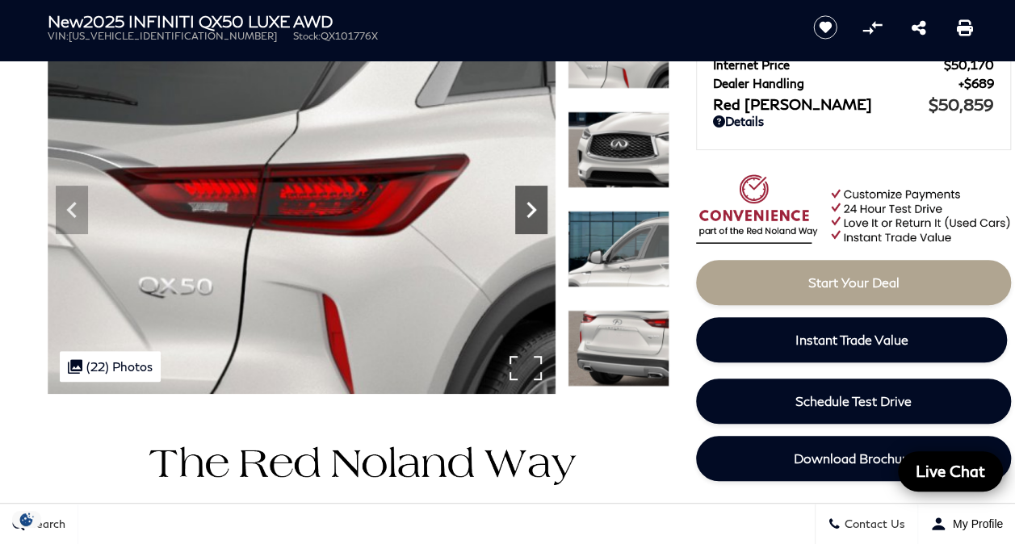
click at [531, 204] on icon "Next" at bounding box center [531, 210] width 32 height 32
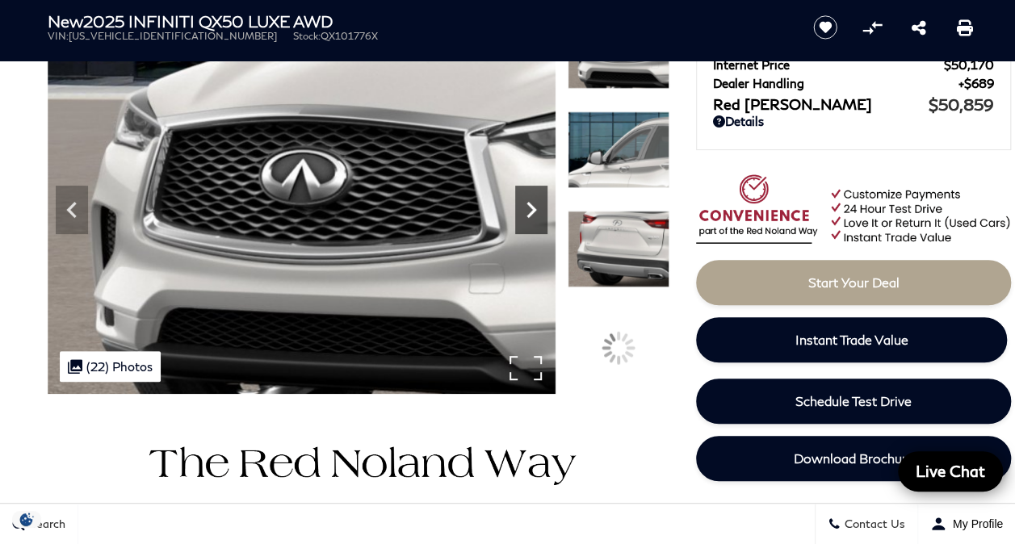
click at [531, 204] on icon "Next" at bounding box center [531, 210] width 32 height 32
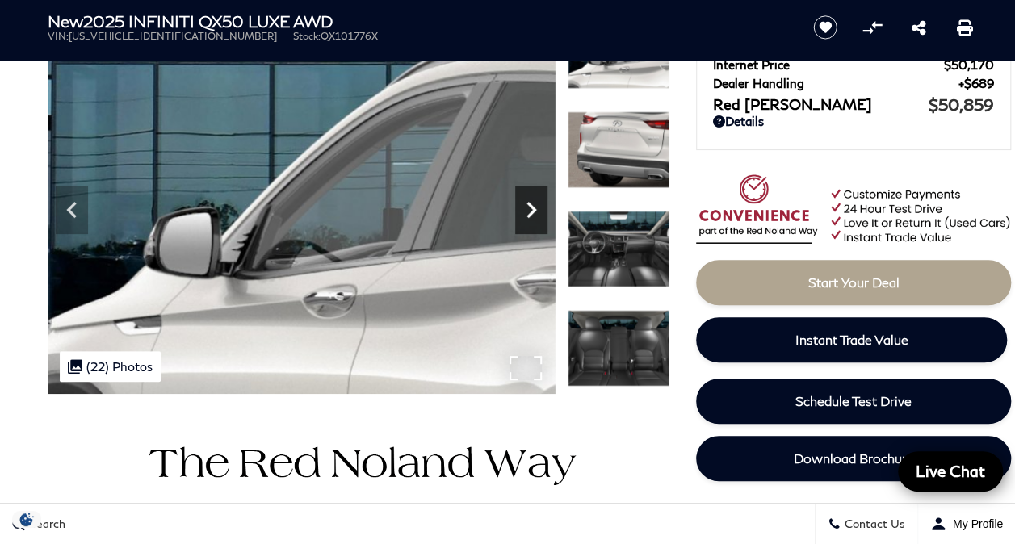
click at [531, 204] on icon "Next" at bounding box center [531, 210] width 32 height 32
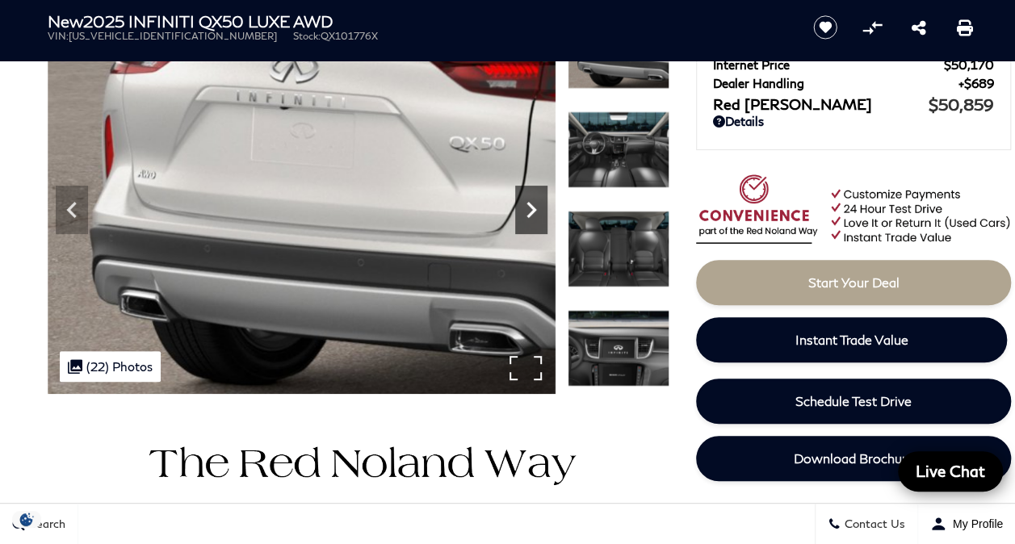
click at [531, 204] on icon "Next" at bounding box center [531, 210] width 32 height 32
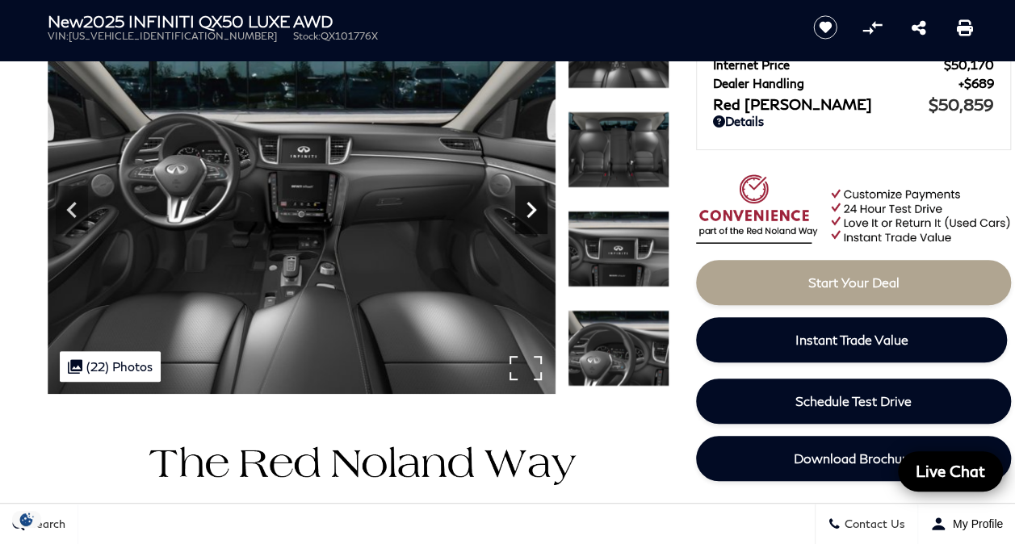
click at [531, 204] on icon "Next" at bounding box center [531, 210] width 32 height 32
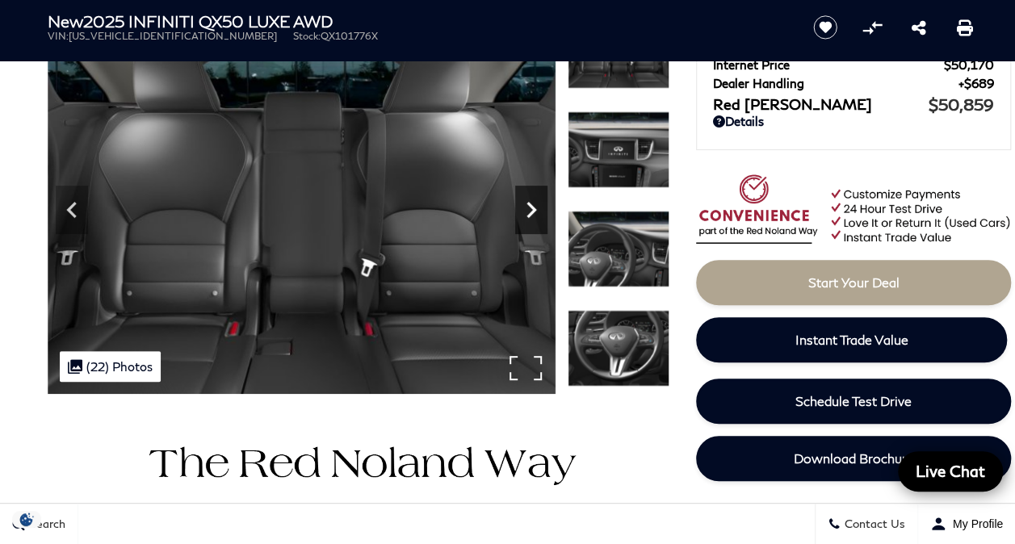
click at [531, 204] on icon "Next" at bounding box center [531, 210] width 32 height 32
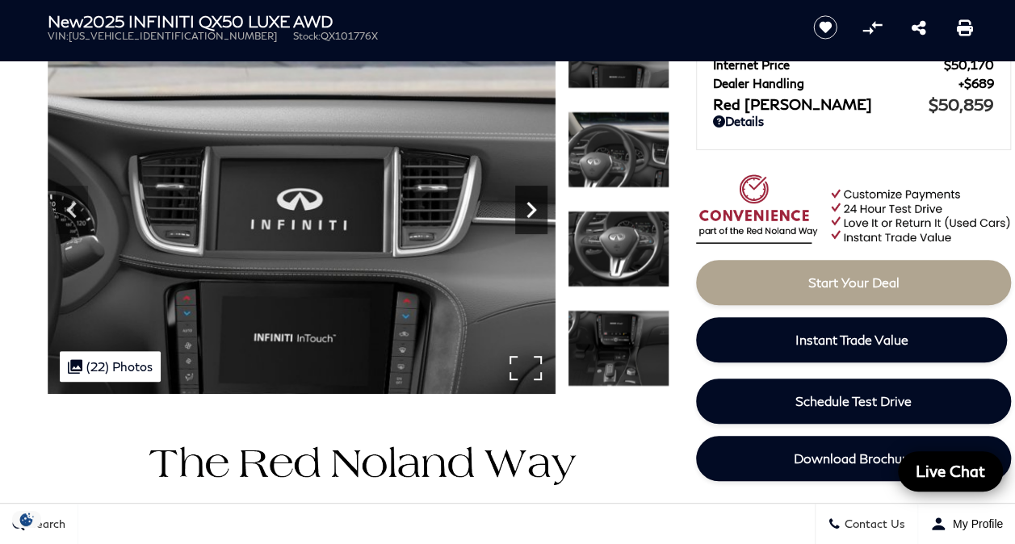
click at [531, 204] on icon "Next" at bounding box center [531, 210] width 32 height 32
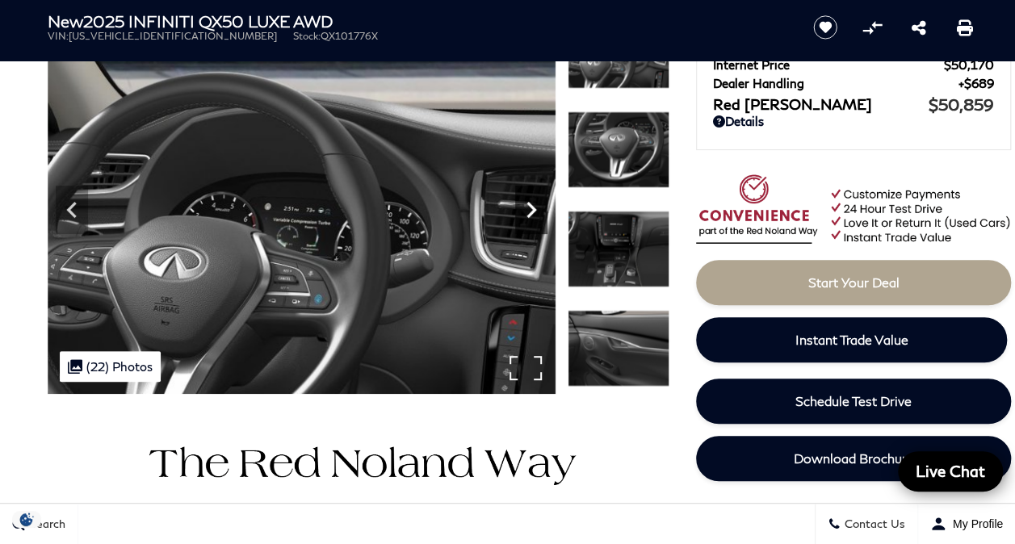
click at [531, 204] on icon "Next" at bounding box center [531, 210] width 32 height 32
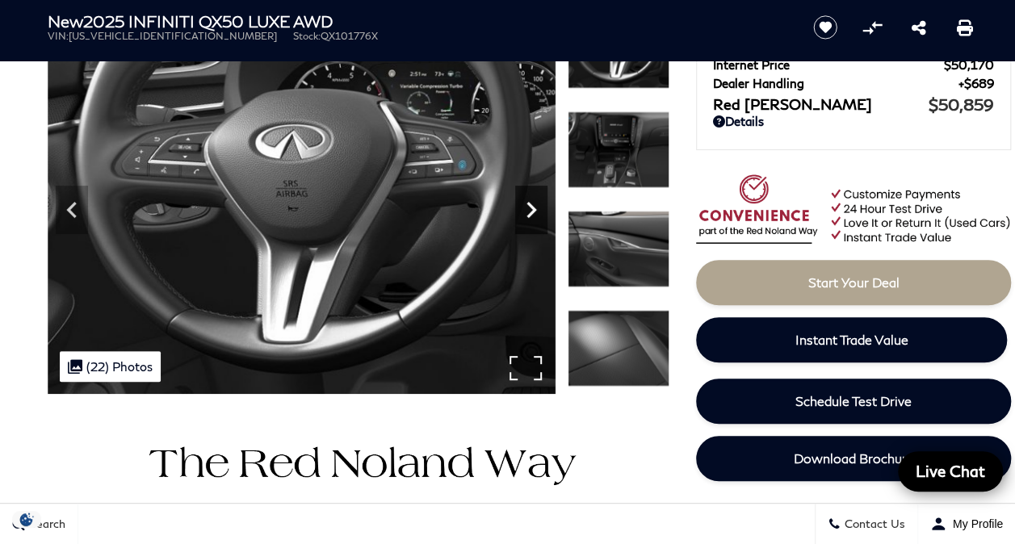
click at [531, 204] on icon "Next" at bounding box center [531, 210] width 32 height 32
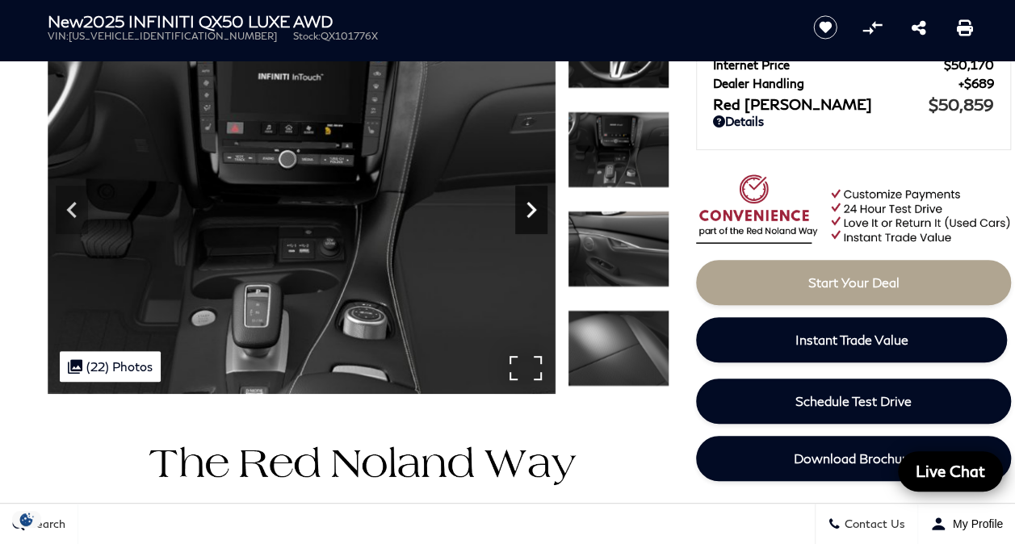
click at [531, 204] on icon "Next" at bounding box center [531, 210] width 32 height 32
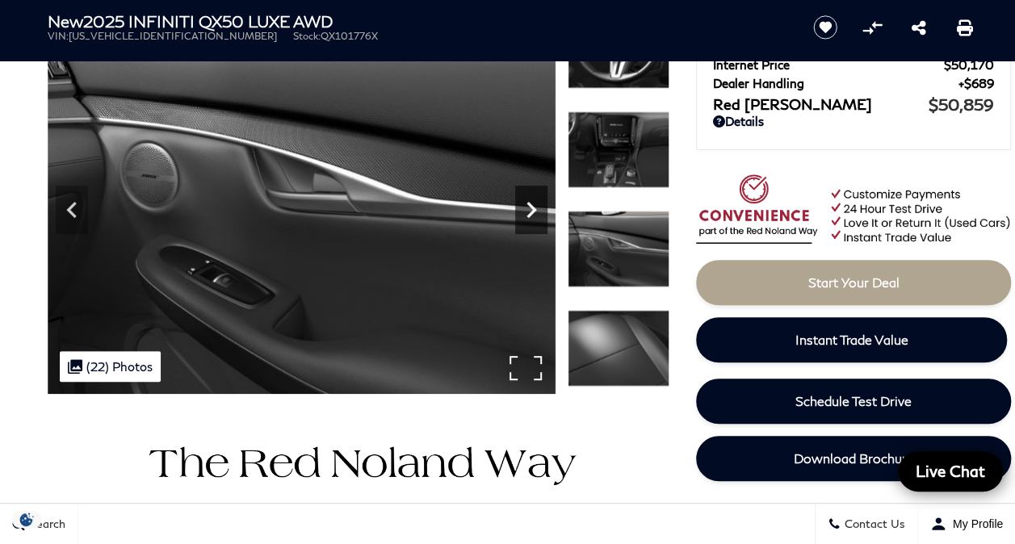
click at [531, 204] on icon "Next" at bounding box center [531, 210] width 32 height 32
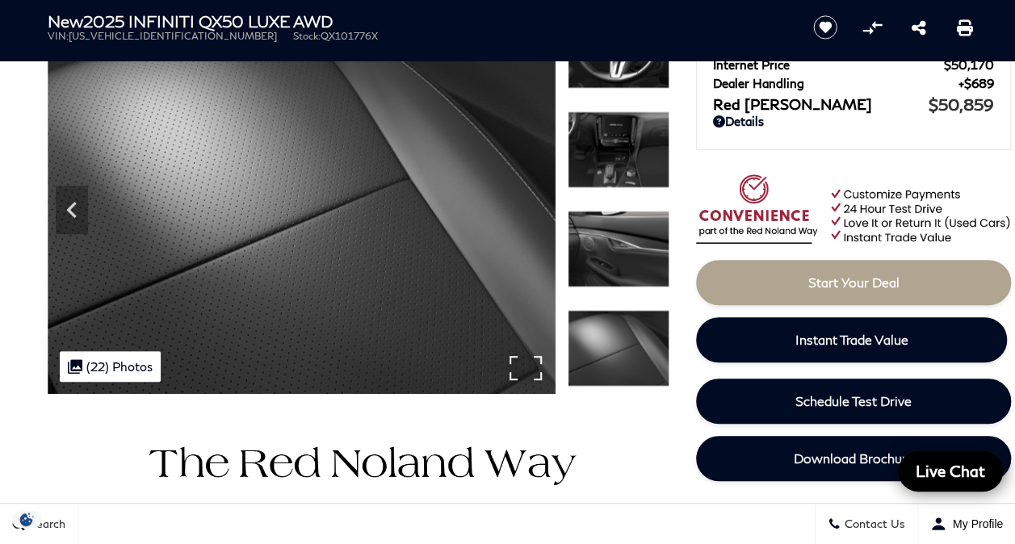
click at [531, 204] on img at bounding box center [302, 203] width 508 height 381
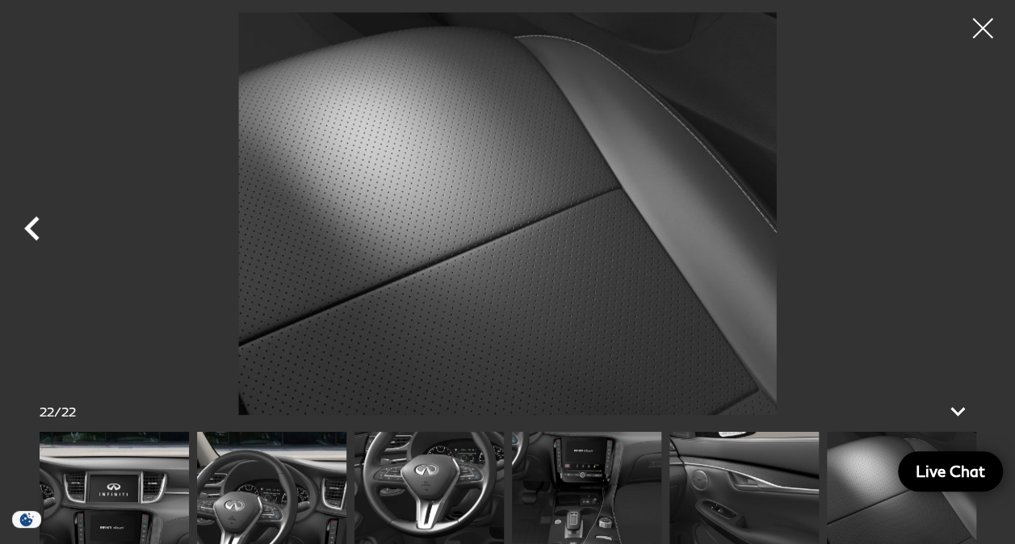
click at [30, 231] on icon "Previous" at bounding box center [31, 228] width 15 height 24
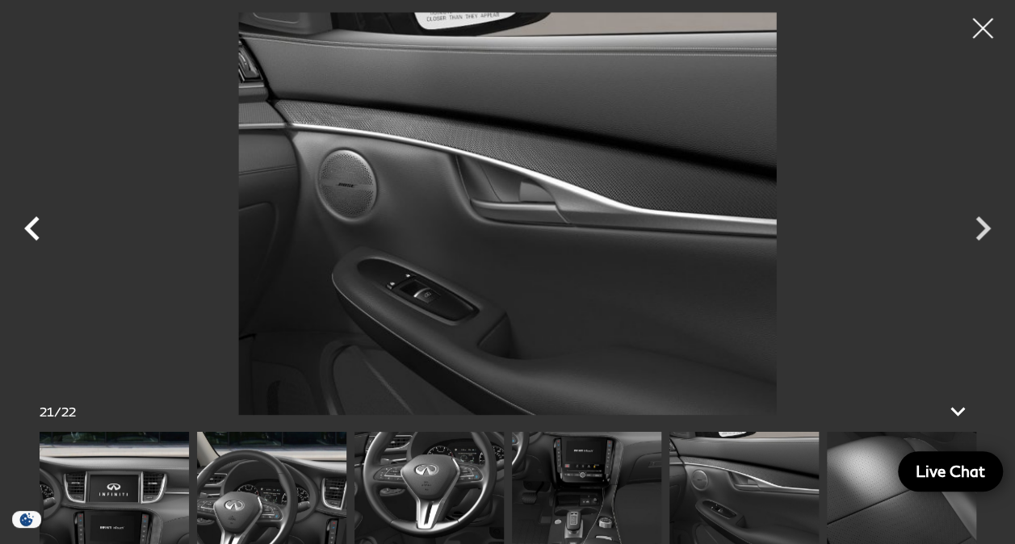
click at [30, 231] on icon "Previous" at bounding box center [31, 228] width 15 height 24
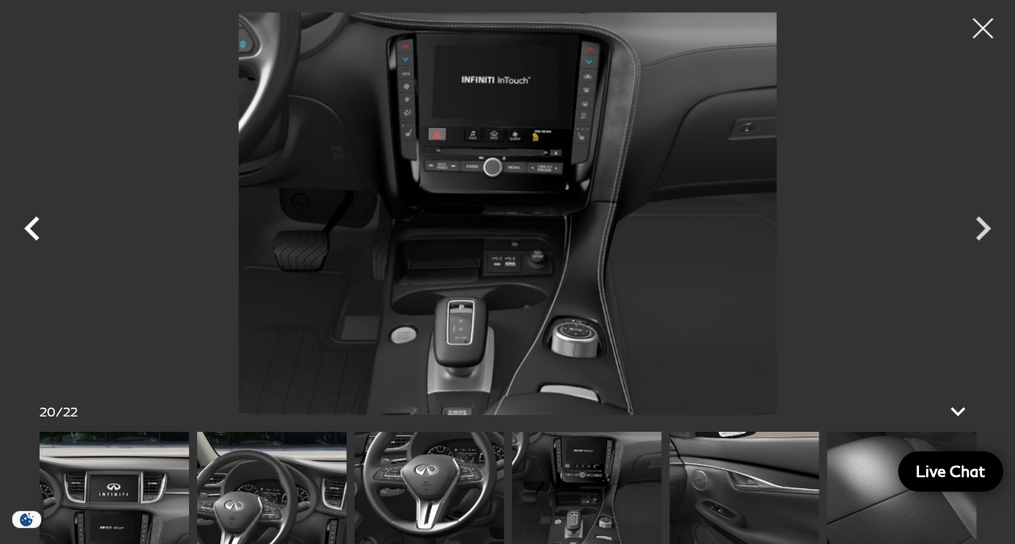
click at [30, 231] on icon "Previous" at bounding box center [31, 228] width 15 height 24
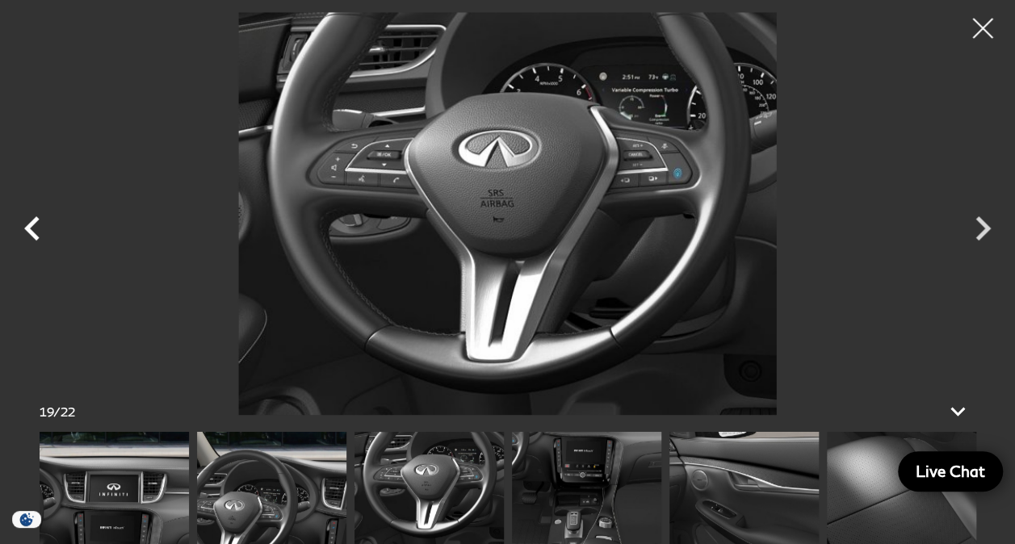
click at [30, 231] on icon "Previous" at bounding box center [31, 228] width 15 height 24
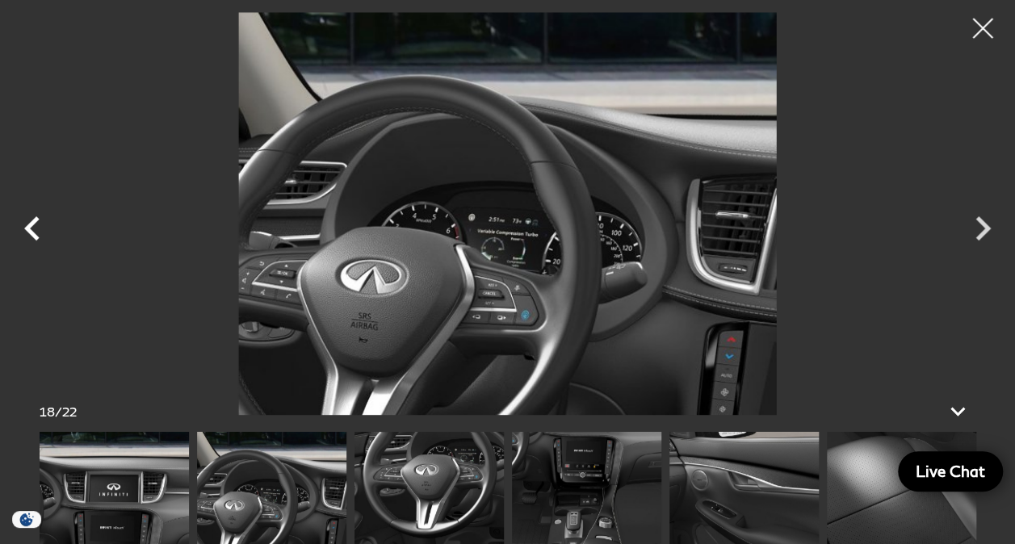
click at [30, 231] on icon "Previous" at bounding box center [31, 228] width 15 height 24
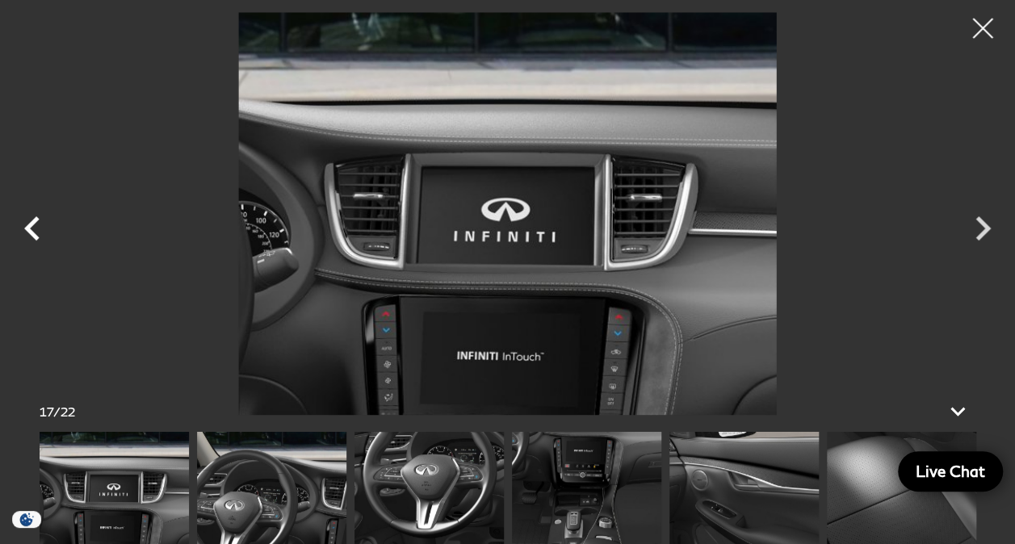
click at [30, 231] on icon "Previous" at bounding box center [31, 228] width 15 height 24
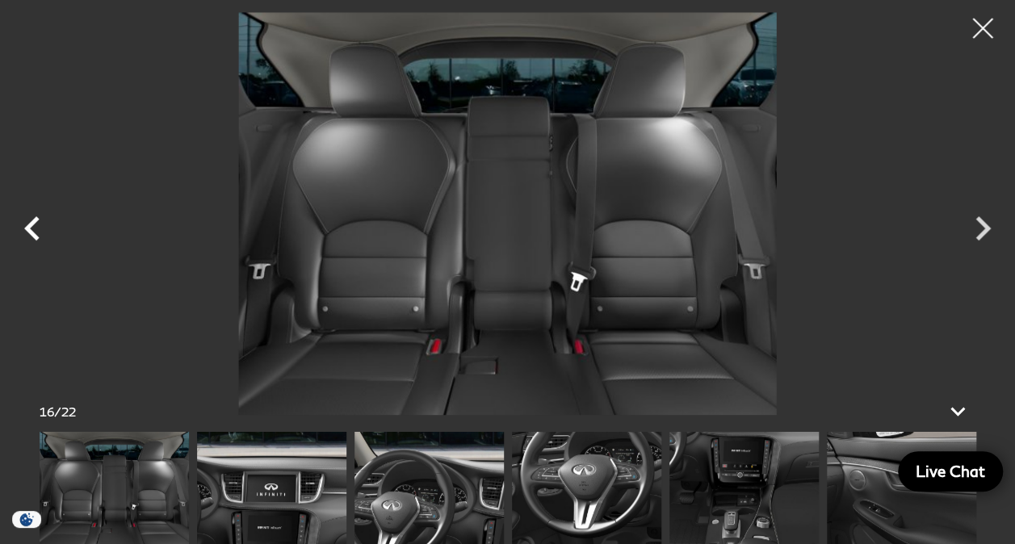
click at [30, 231] on icon "Previous" at bounding box center [31, 228] width 15 height 24
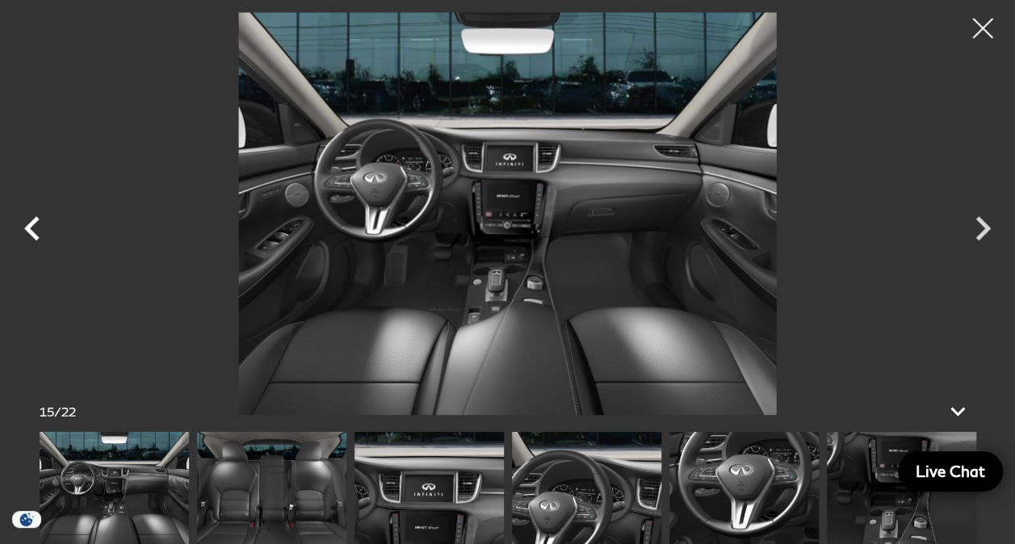
click at [30, 231] on icon "Previous" at bounding box center [31, 228] width 15 height 24
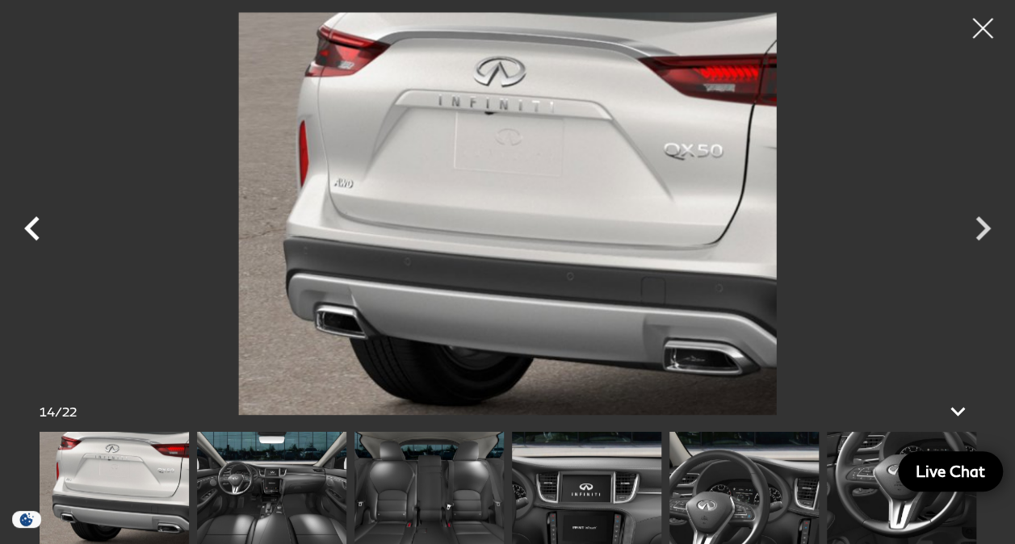
click at [30, 231] on icon "Previous" at bounding box center [31, 228] width 15 height 24
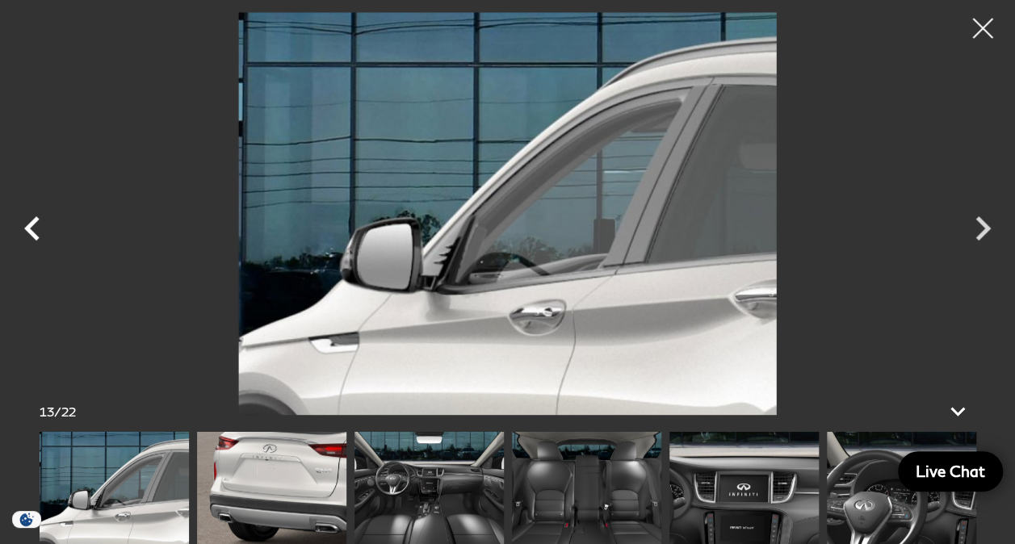
click at [30, 231] on icon "Previous" at bounding box center [31, 228] width 15 height 24
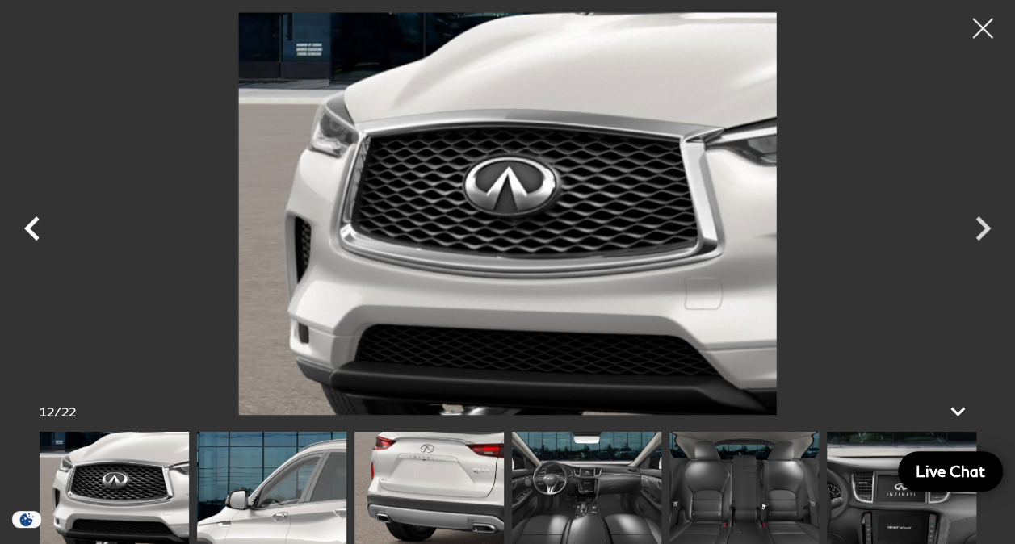
click at [30, 231] on icon "Previous" at bounding box center [31, 228] width 15 height 24
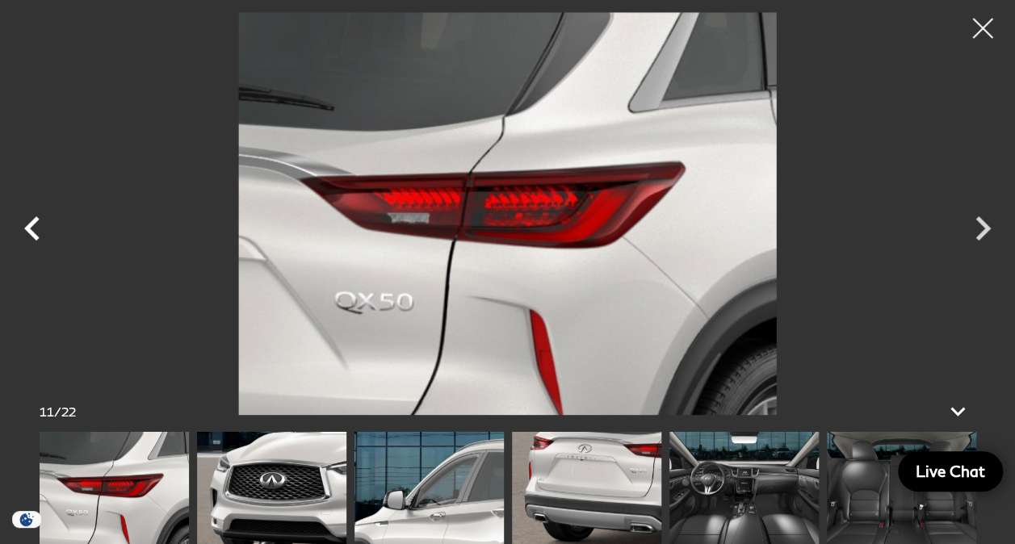
click at [30, 231] on icon "Previous" at bounding box center [31, 228] width 15 height 24
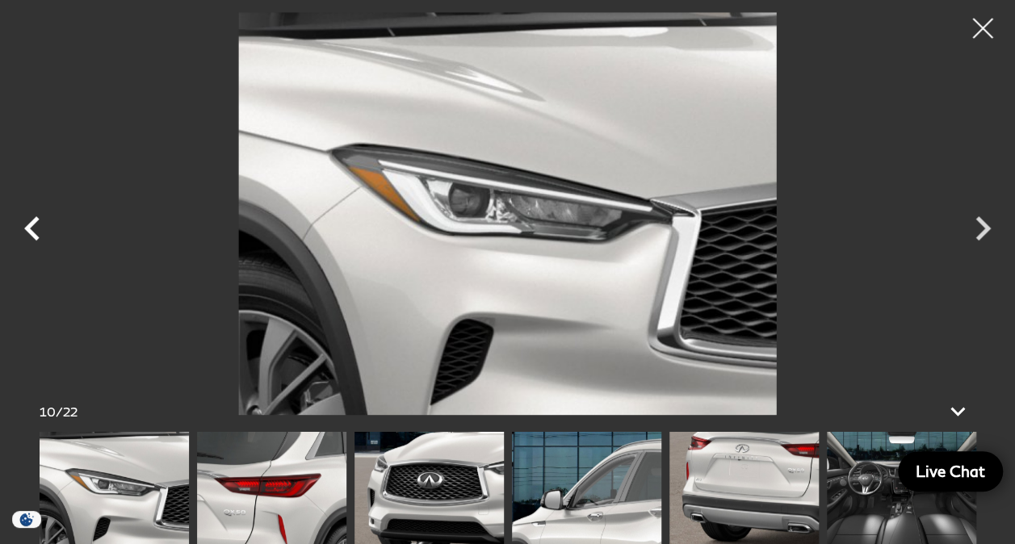
click at [30, 231] on icon "Previous" at bounding box center [31, 228] width 15 height 24
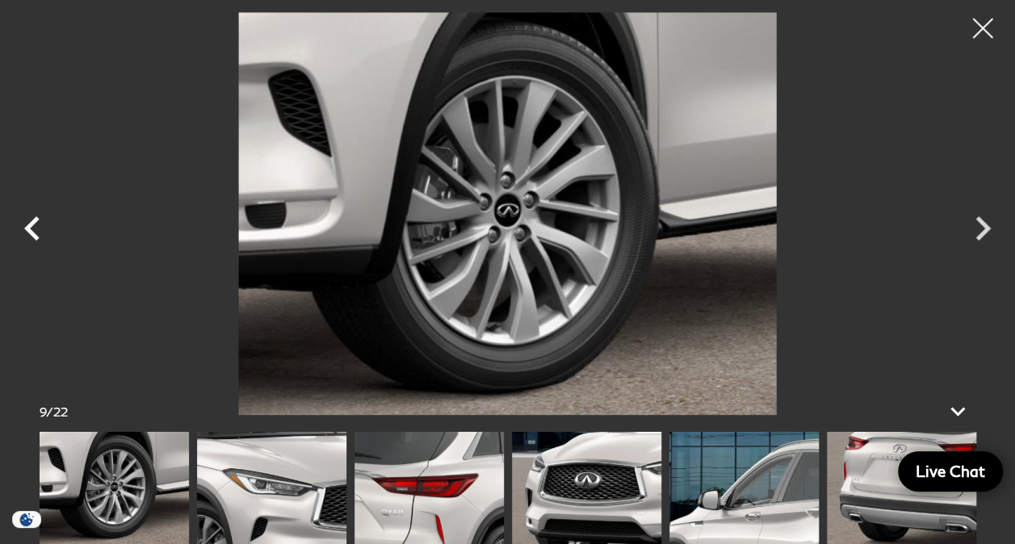
click at [30, 231] on icon "Previous" at bounding box center [31, 228] width 15 height 24
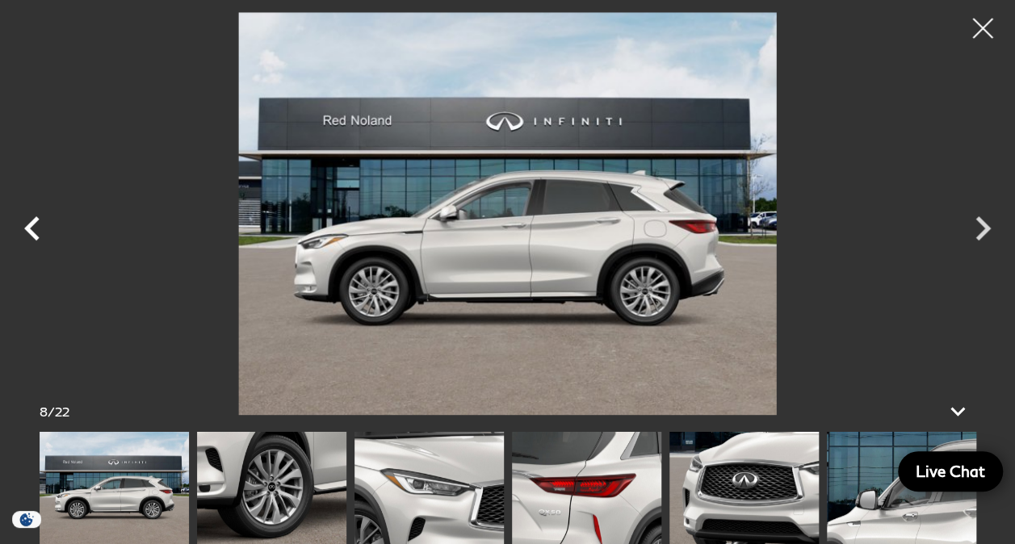
click at [30, 231] on icon "Previous" at bounding box center [31, 228] width 15 height 24
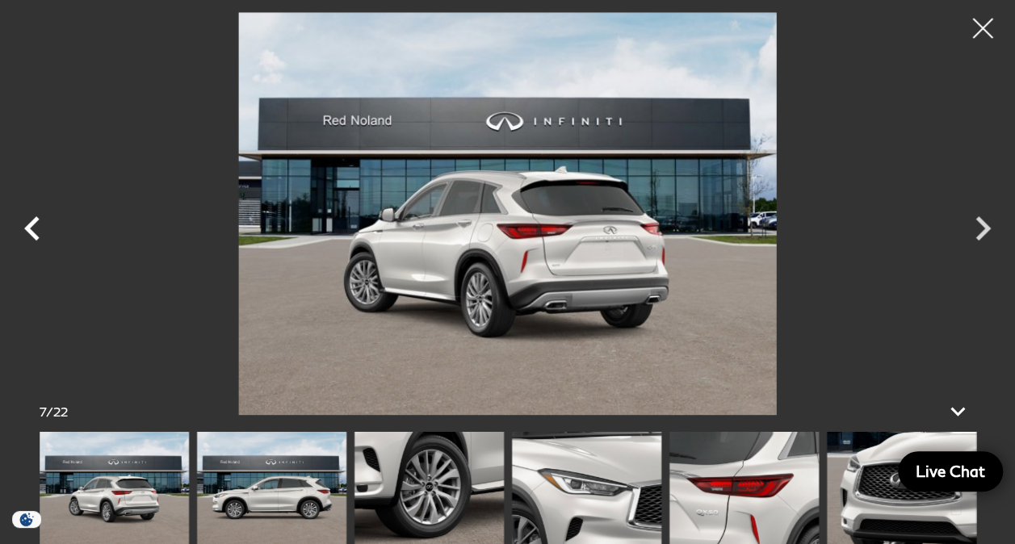
click at [30, 231] on icon "Previous" at bounding box center [31, 228] width 15 height 24
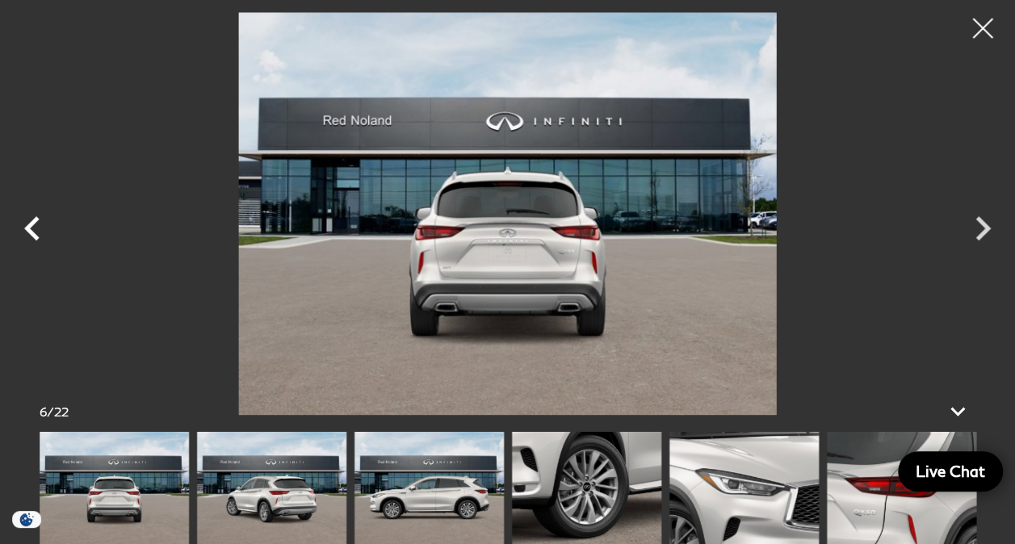
click at [30, 231] on icon "Previous" at bounding box center [31, 228] width 15 height 24
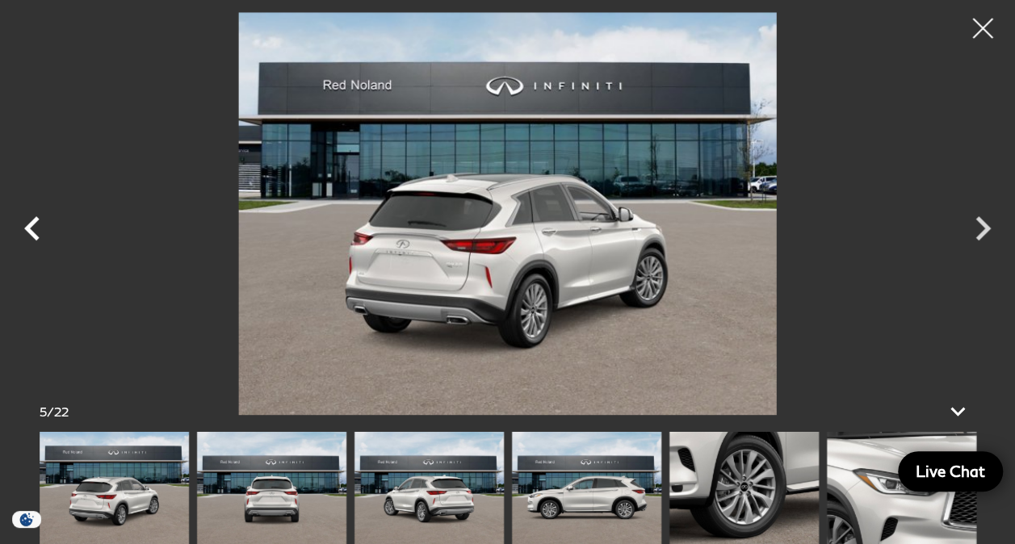
click at [30, 231] on icon "Previous" at bounding box center [31, 228] width 15 height 24
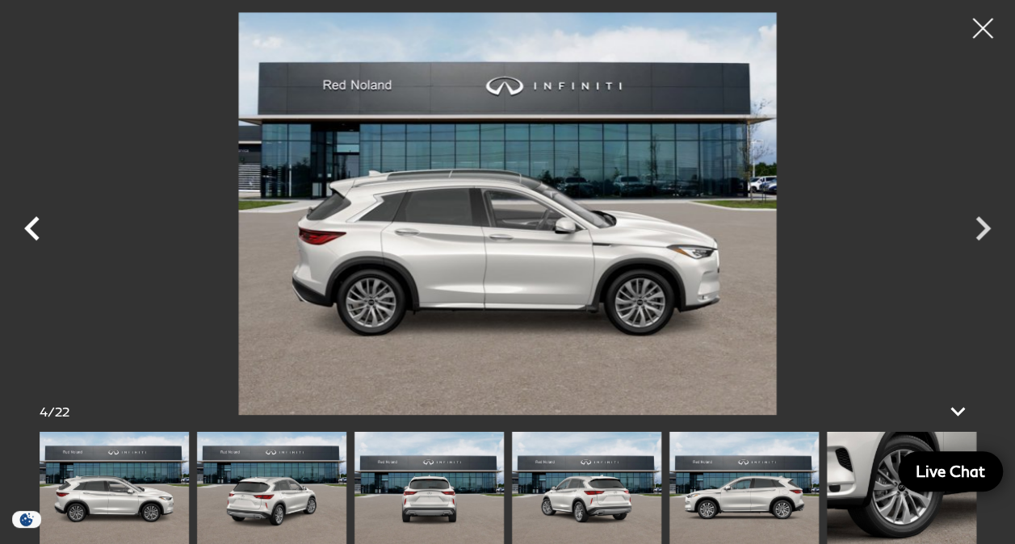
click at [30, 231] on icon "Previous" at bounding box center [31, 228] width 15 height 24
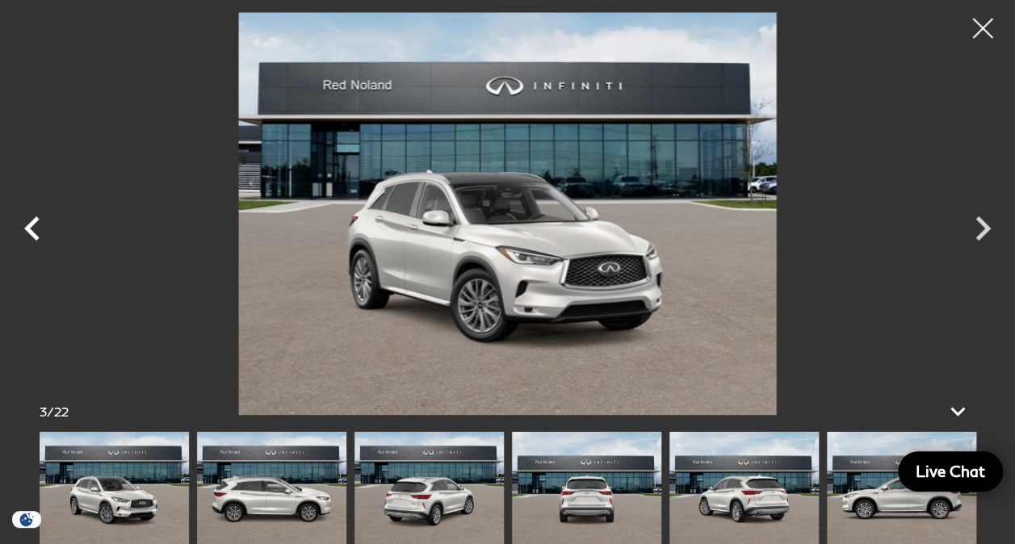
click at [30, 231] on icon "Previous" at bounding box center [31, 228] width 15 height 24
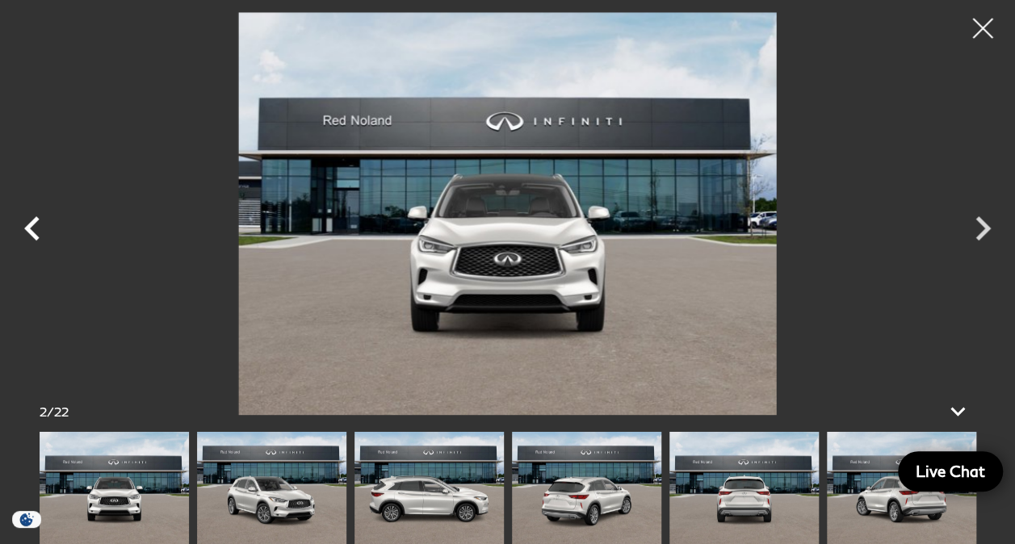
click at [30, 231] on icon "Previous" at bounding box center [31, 228] width 15 height 24
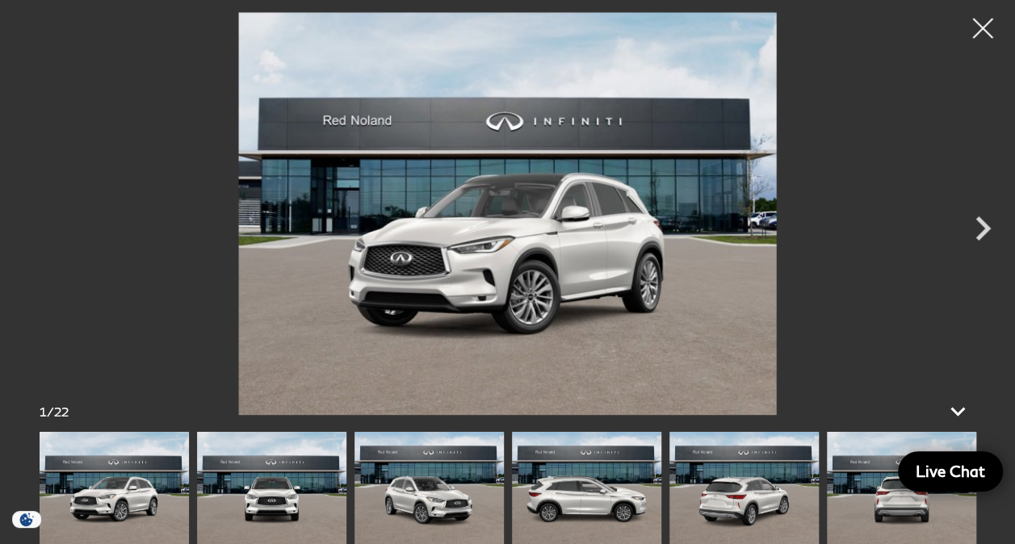
click at [30, 231] on div at bounding box center [507, 213] width 1015 height 403
click at [982, 25] on div at bounding box center [982, 28] width 43 height 43
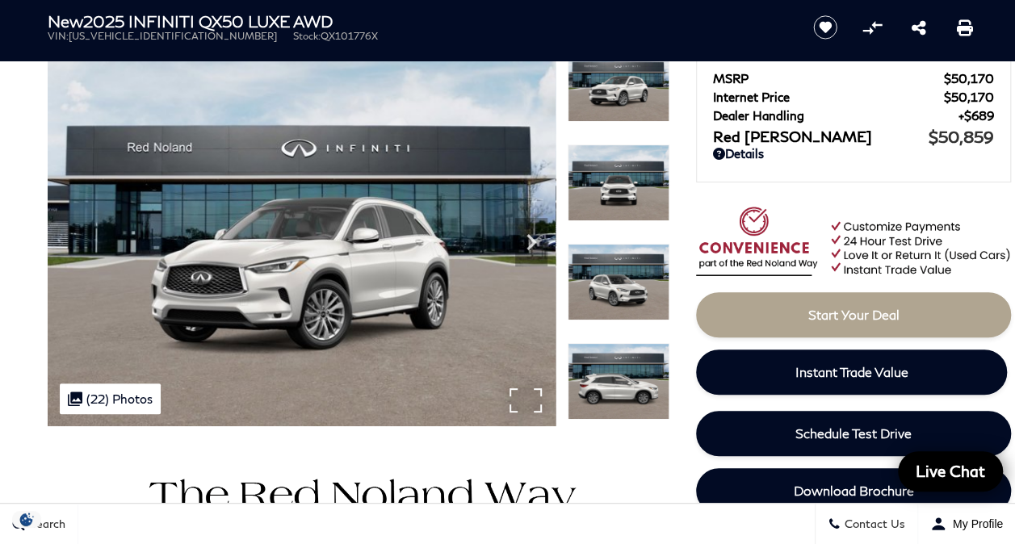
scroll to position [0, 0]
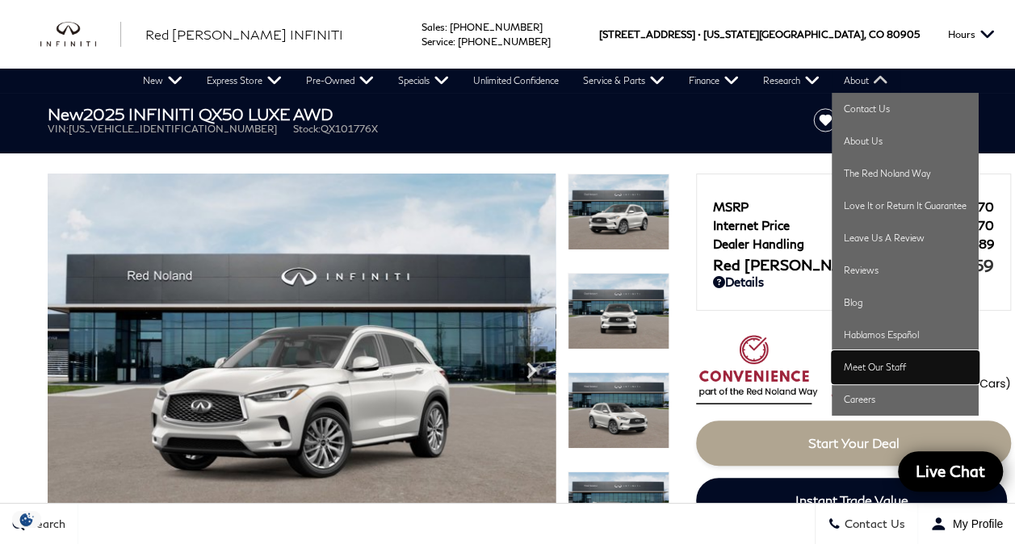
click at [867, 366] on link "Meet Our Staff" at bounding box center [904, 367] width 147 height 32
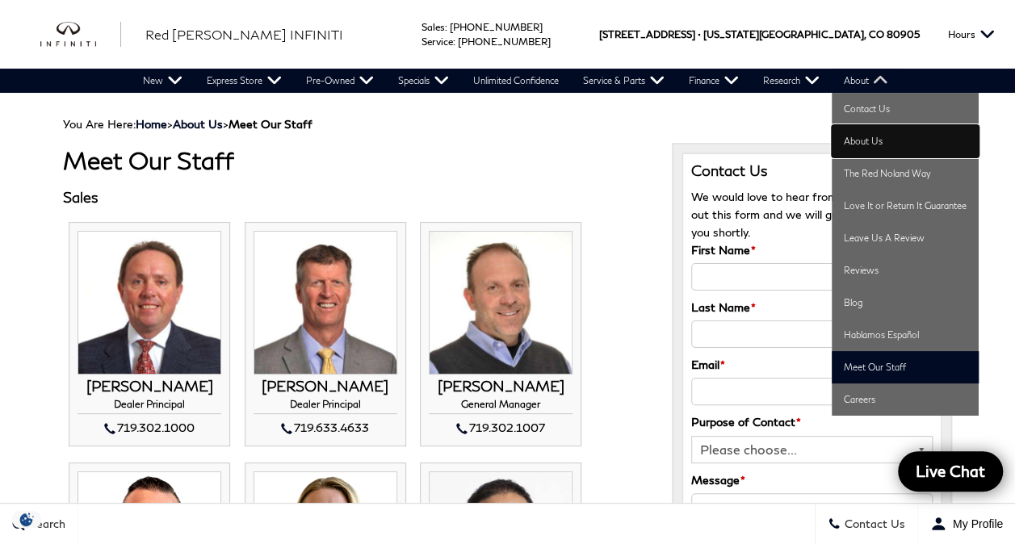
click at [860, 132] on link "About Us" at bounding box center [904, 141] width 147 height 32
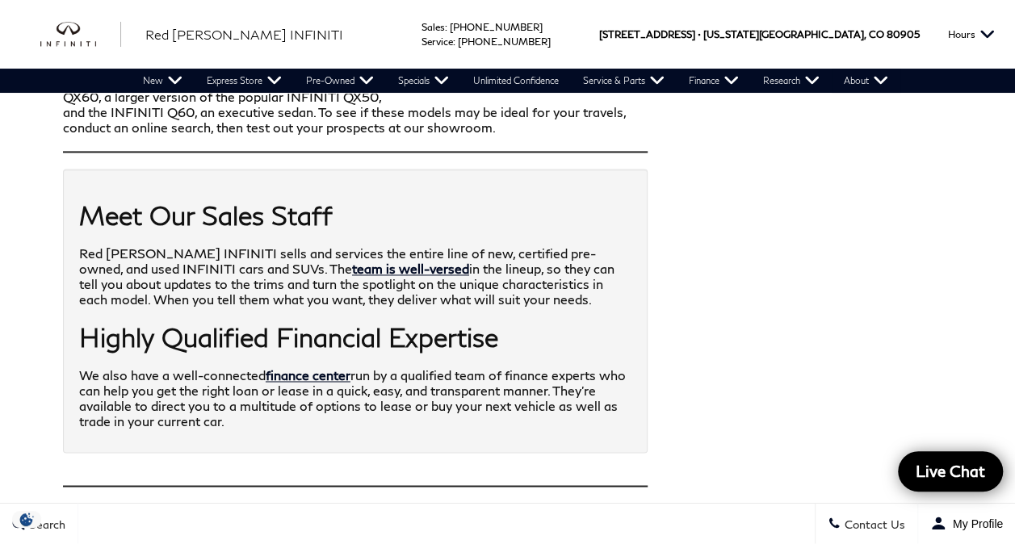
scroll to position [1044, 0]
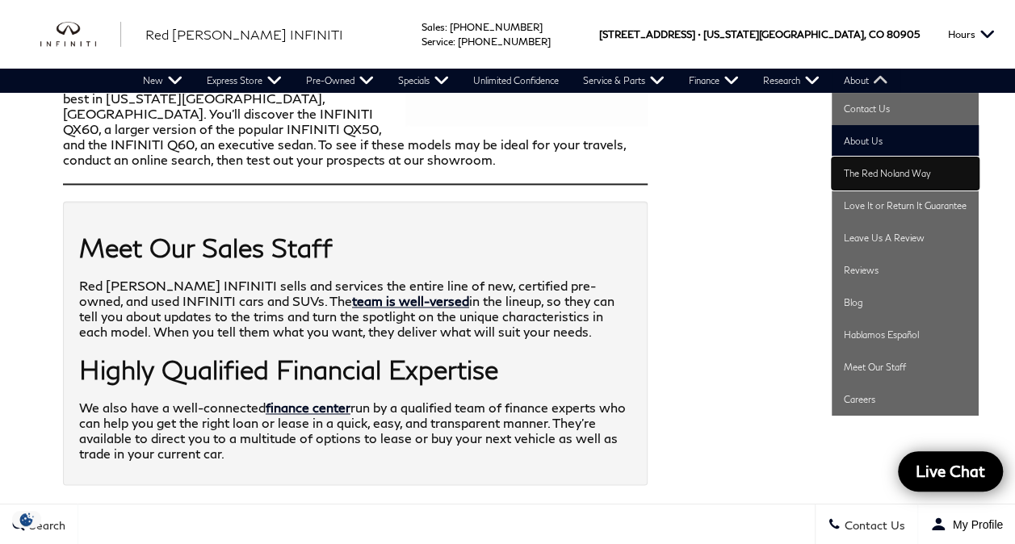
click at [869, 172] on link "The Red Noland Way" at bounding box center [904, 173] width 147 height 32
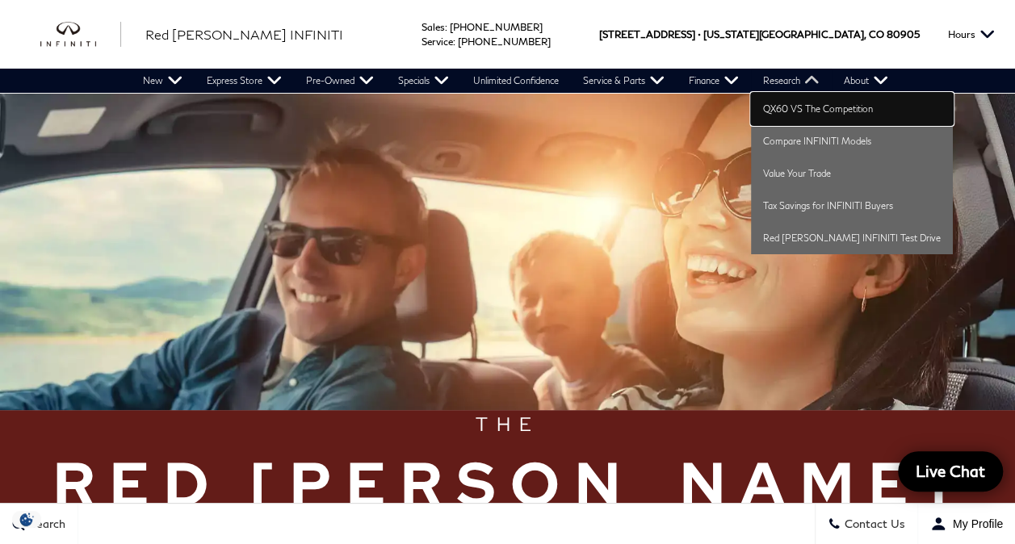
click at [789, 105] on link "QX60 VS The Competition" at bounding box center [852, 109] width 202 height 32
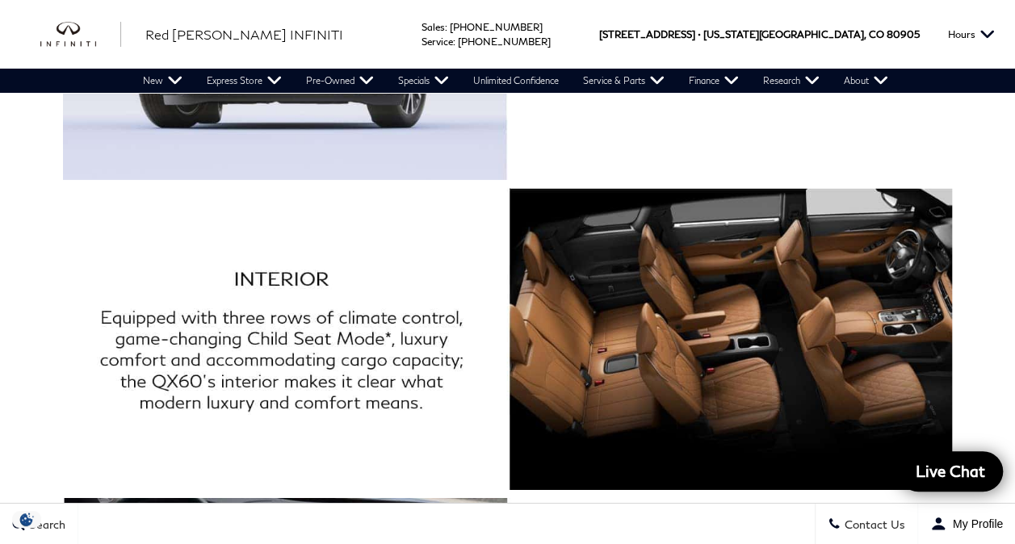
scroll to position [2551, 0]
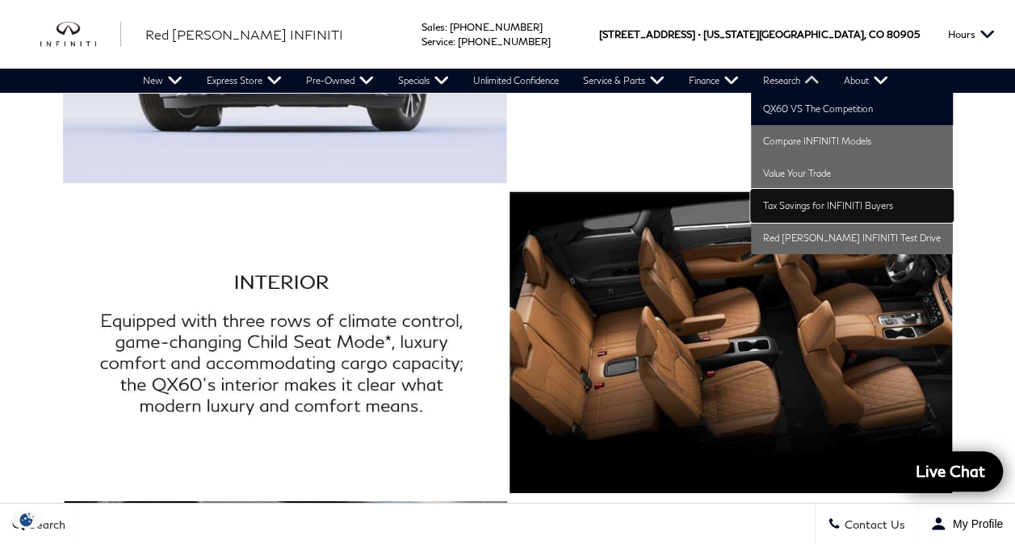
click at [802, 207] on link "Tax Savings for INFINITI Buyers" at bounding box center [852, 206] width 202 height 32
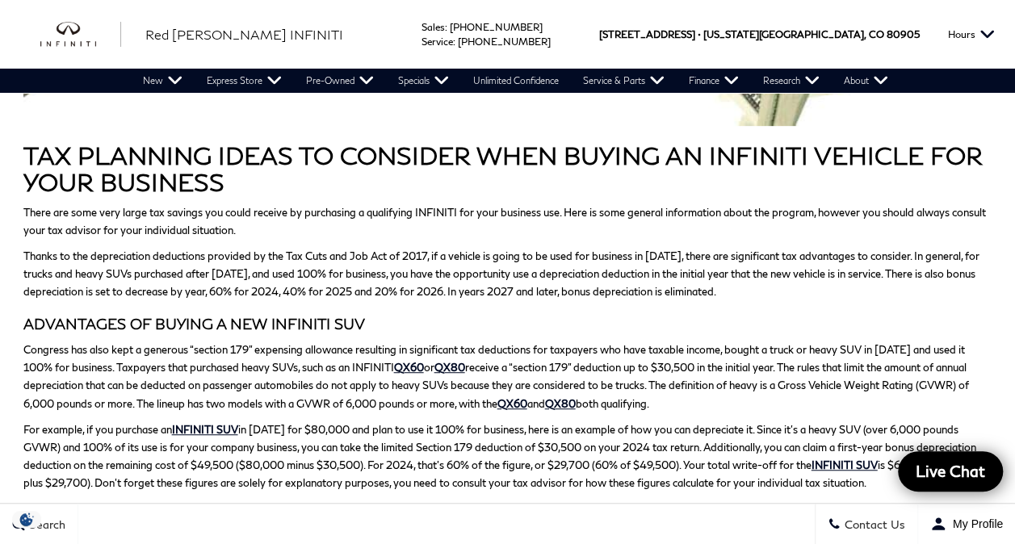
scroll to position [355, 0]
